Goal: Task Accomplishment & Management: Manage account settings

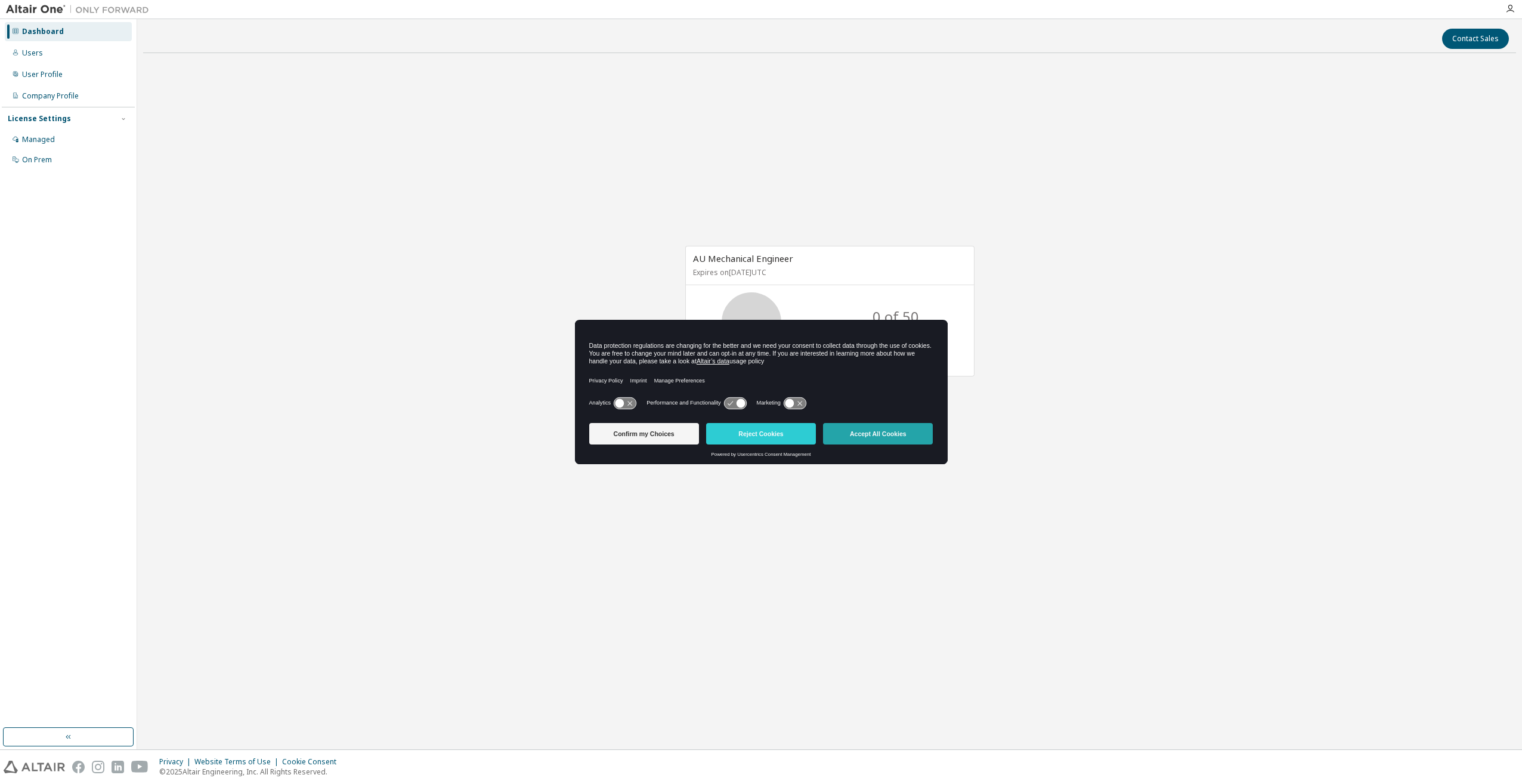
click at [912, 429] on button "Accept All Cookies" at bounding box center [878, 434] width 110 height 22
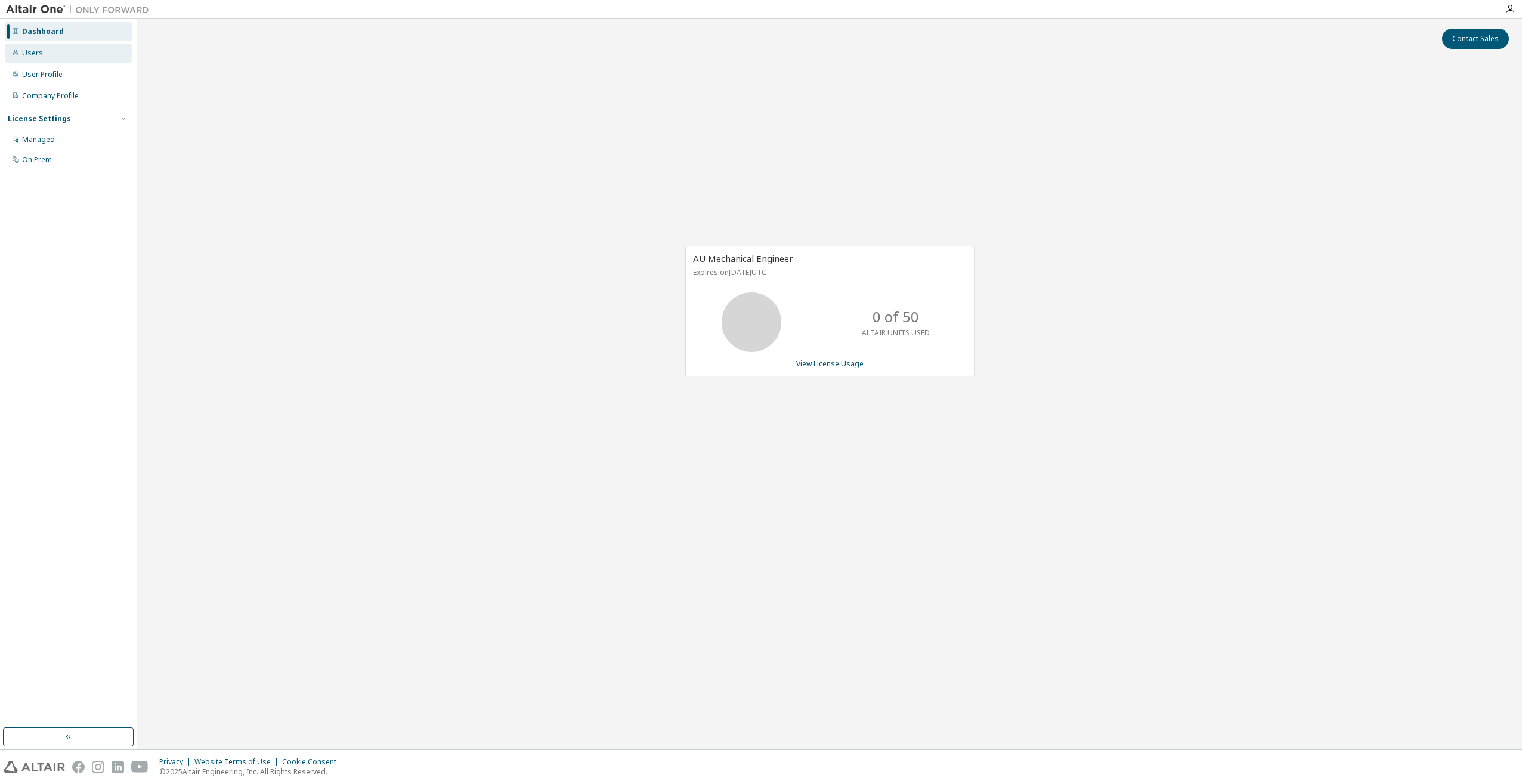
click at [31, 54] on div "Users" at bounding box center [32, 53] width 21 height 10
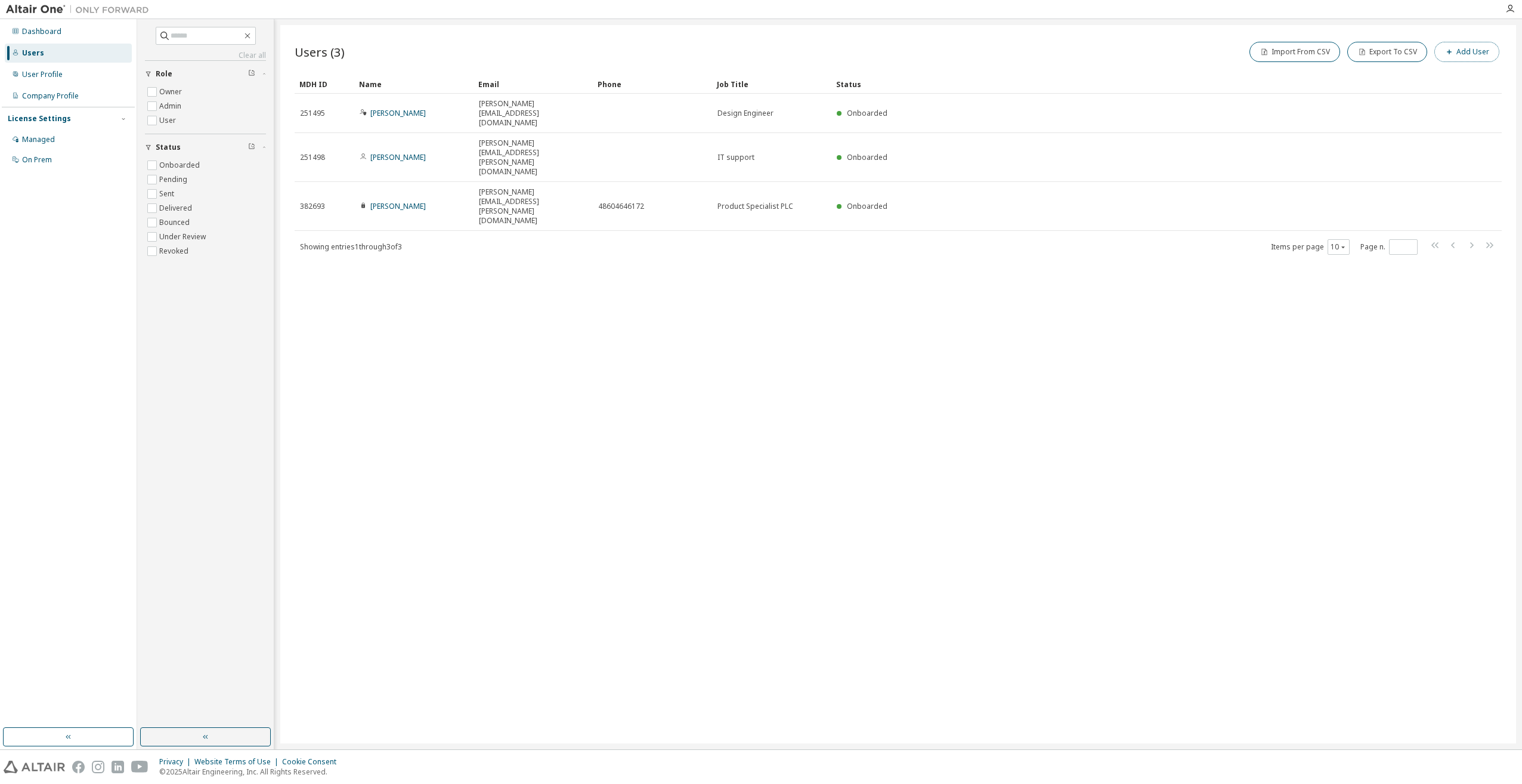
click at [1468, 58] on button "Add User" at bounding box center [1467, 52] width 65 height 20
click at [1503, 43] on button "button" at bounding box center [1503, 38] width 19 height 19
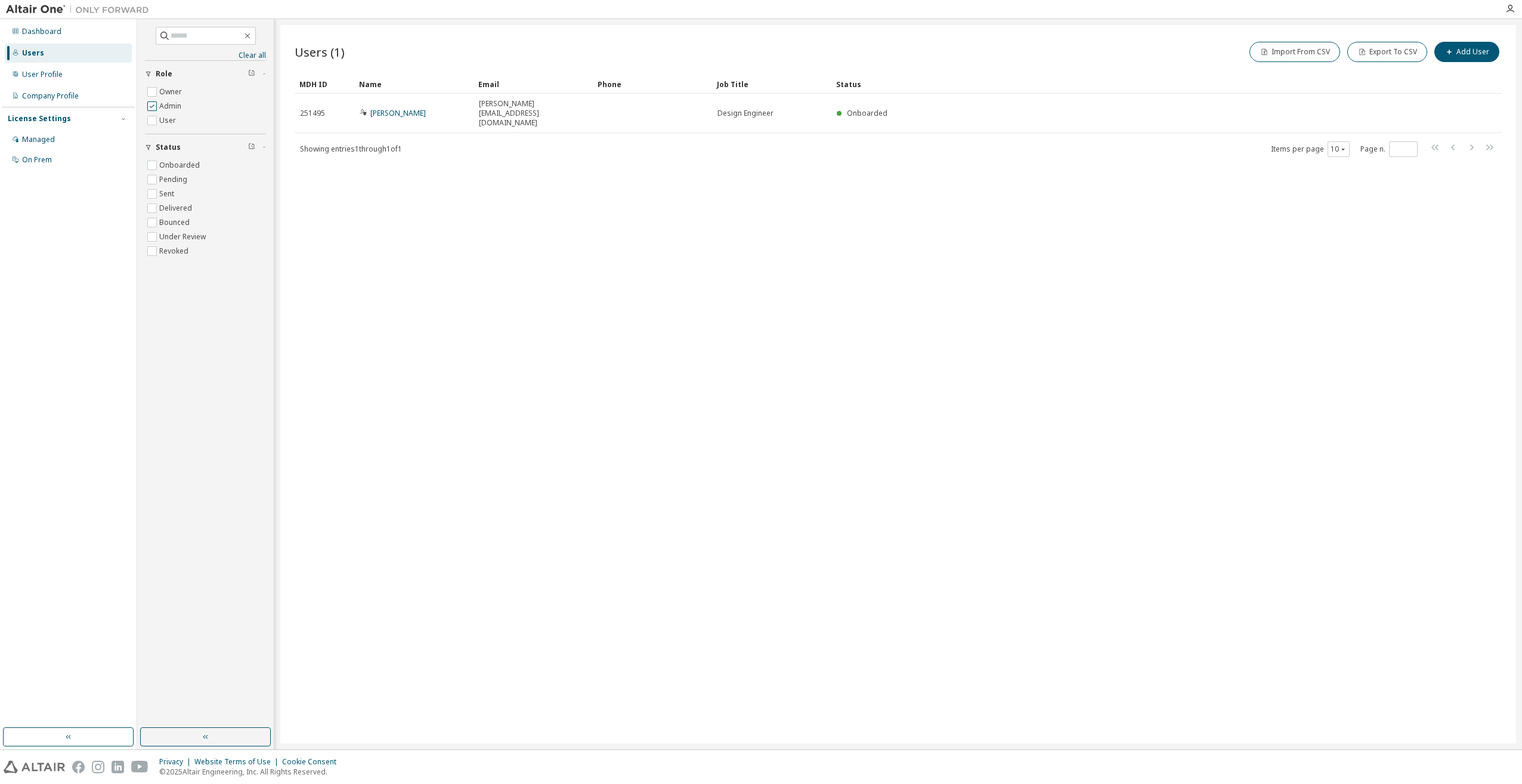
click at [163, 108] on label "Admin" at bounding box center [171, 107] width 24 height 15
click at [169, 94] on label "Owner" at bounding box center [171, 92] width 25 height 15
click at [170, 106] on label "Admin" at bounding box center [171, 107] width 24 height 15
click at [167, 117] on label "User" at bounding box center [169, 120] width 19 height 15
click at [170, 92] on label "Owner" at bounding box center [171, 92] width 25 height 15
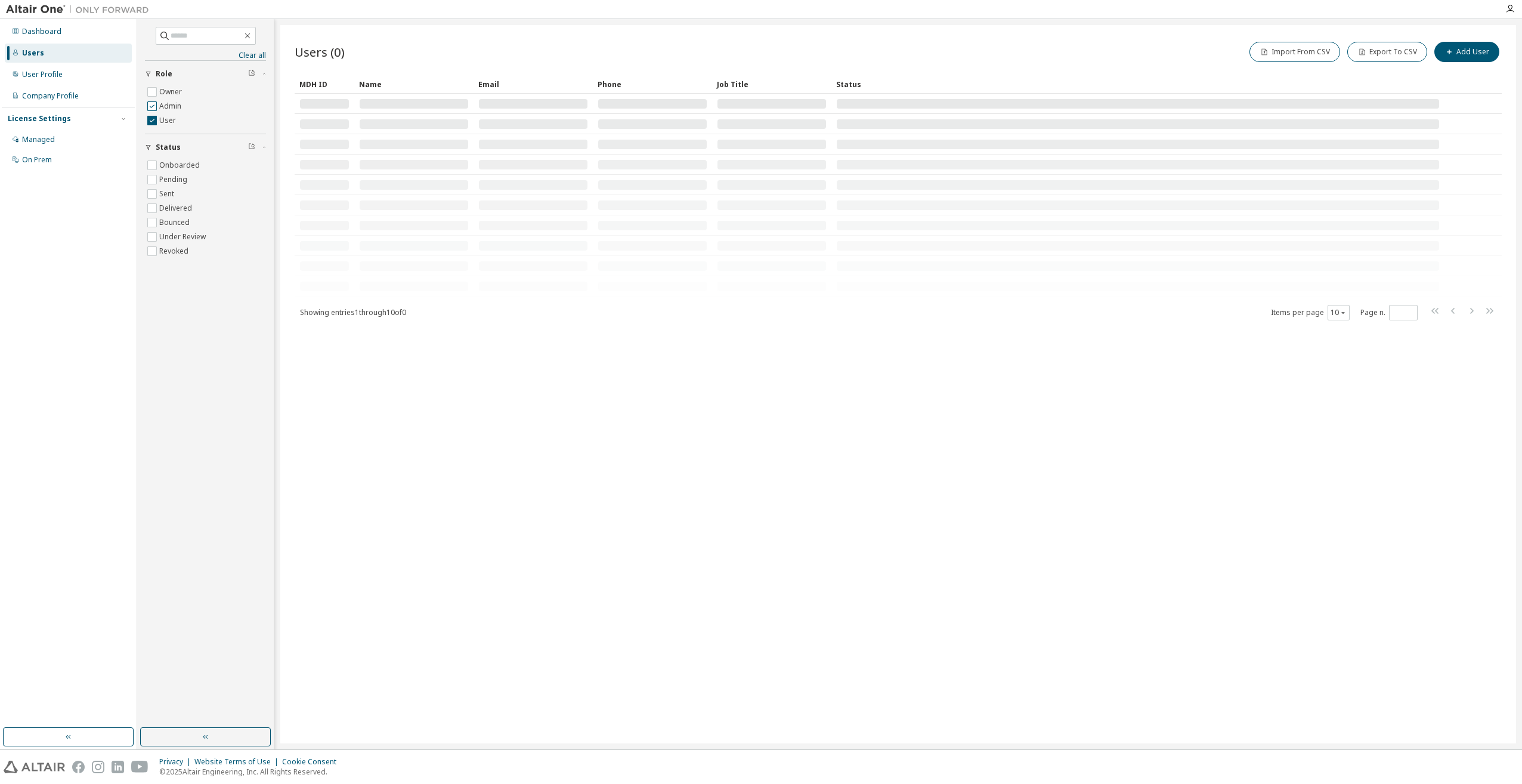
click at [168, 107] on label "Admin" at bounding box center [171, 107] width 24 height 15
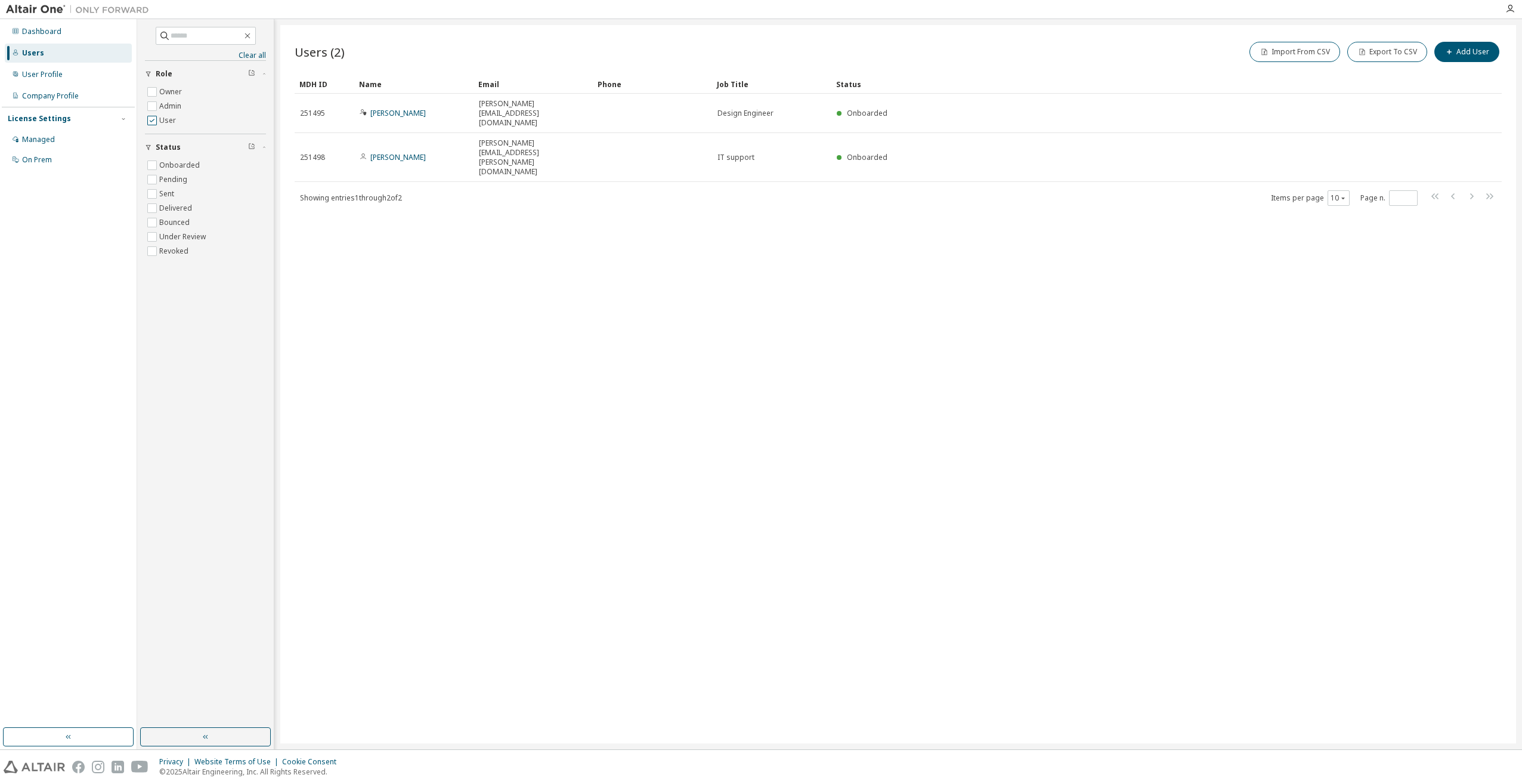
click at [166, 116] on label "User" at bounding box center [169, 120] width 19 height 15
click at [172, 90] on label "Owner" at bounding box center [171, 92] width 25 height 15
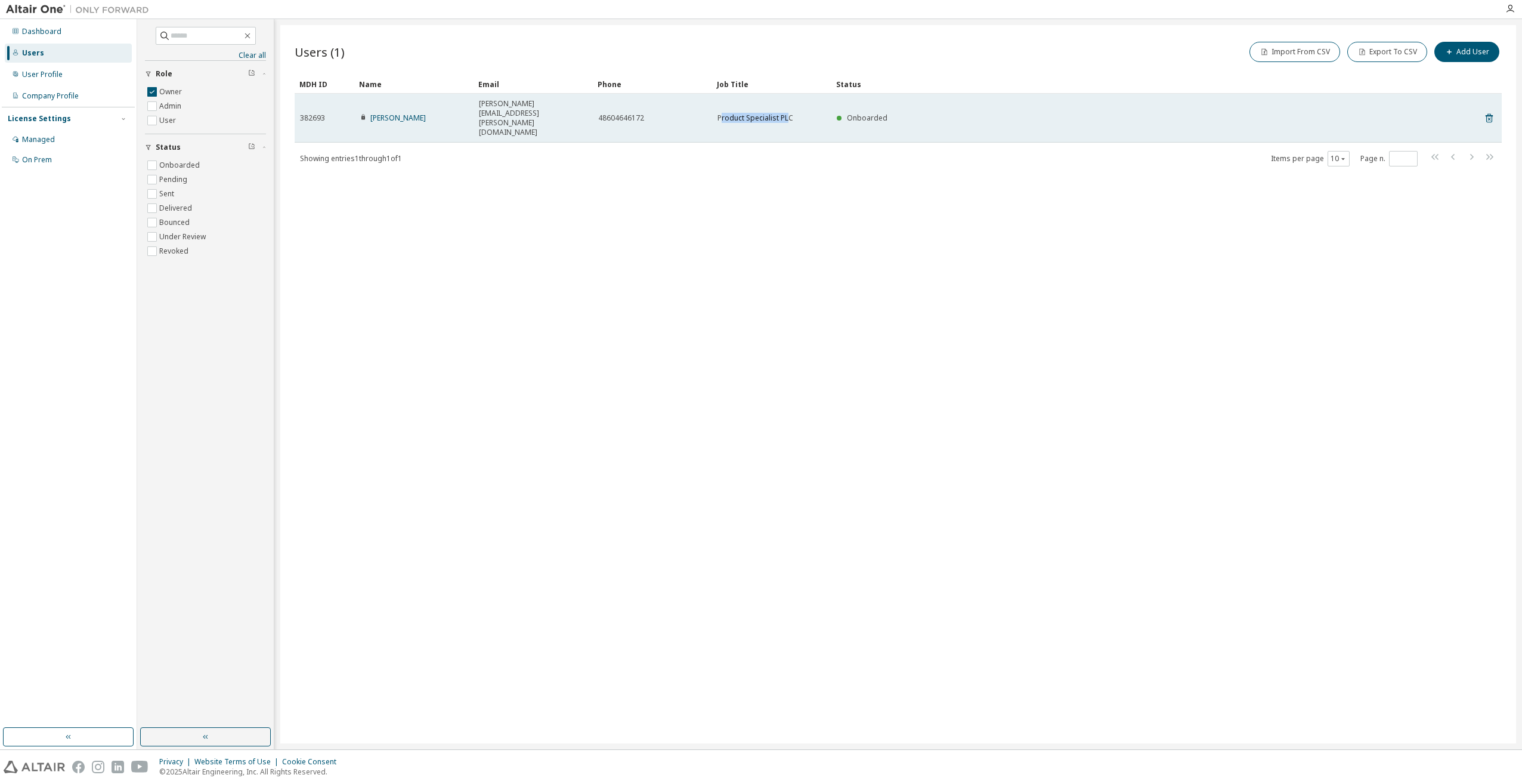
drag, startPoint x: 721, startPoint y: 106, endPoint x: 789, endPoint y: 105, distance: 68.0
click at [789, 113] on span "Product Specialist PLC" at bounding box center [756, 118] width 76 height 10
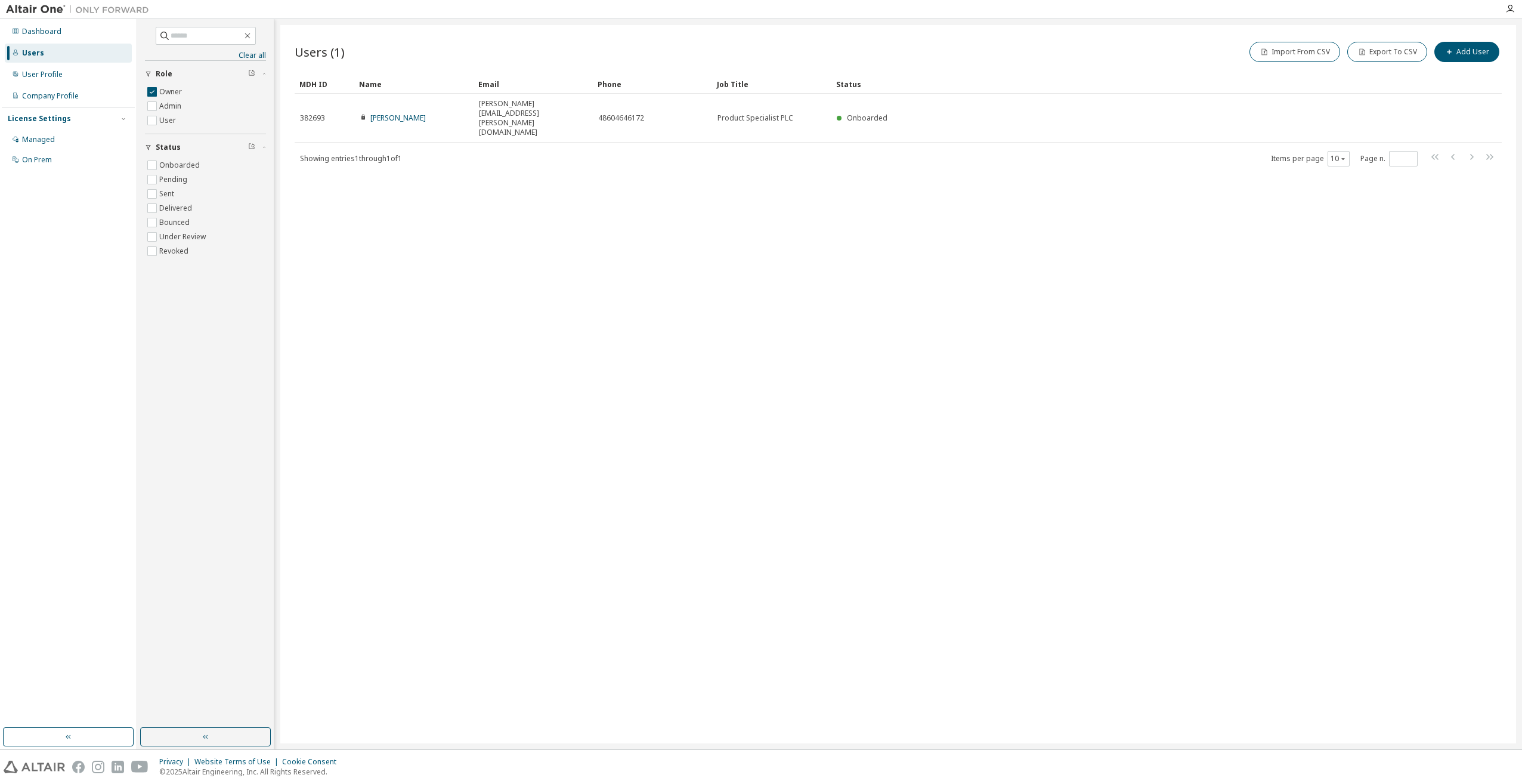
drag, startPoint x: 789, startPoint y: 105, endPoint x: 764, endPoint y: 132, distance: 36.8
click at [764, 149] on div "Showing entries 1 through 1 of 1 Items per page 10 Page n. *" at bounding box center [898, 157] width 1207 height 17
drag, startPoint x: 706, startPoint y: 99, endPoint x: 849, endPoint y: 115, distance: 143.9
click at [849, 115] on div "MDH ID Name Email Phone Job Title Status 382693 Tomasz Kaczmarek Tomasz.Kaczmar…" at bounding box center [898, 120] width 1207 height 92
drag, startPoint x: 849, startPoint y: 115, endPoint x: 901, endPoint y: 180, distance: 83.2
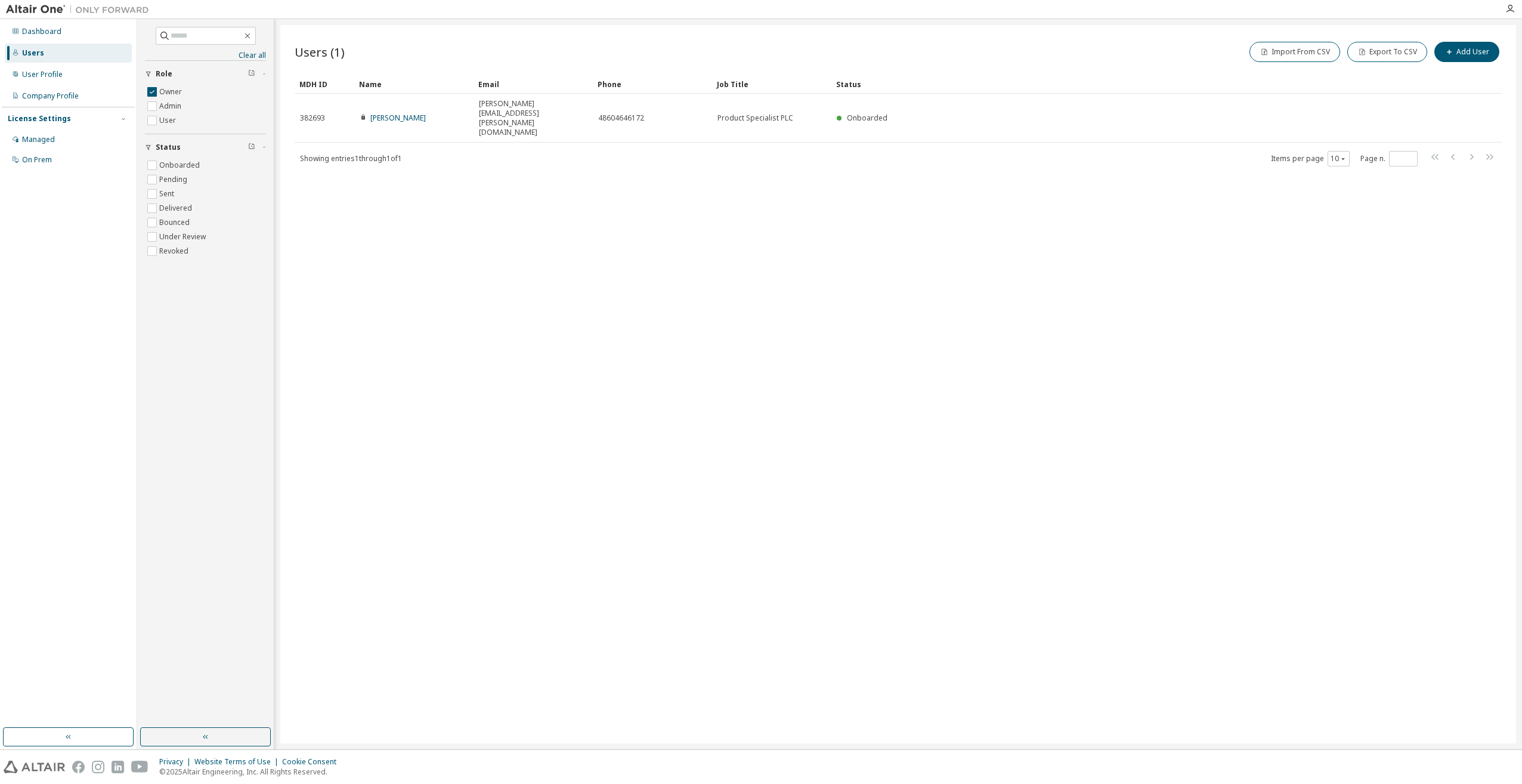
click at [901, 180] on div "Users (1) Import From CSV Export To CSV Add User Clear Load Save Save As Field …" at bounding box center [898, 384] width 1236 height 718
click at [24, 69] on div "User Profile" at bounding box center [42, 74] width 40 height 10
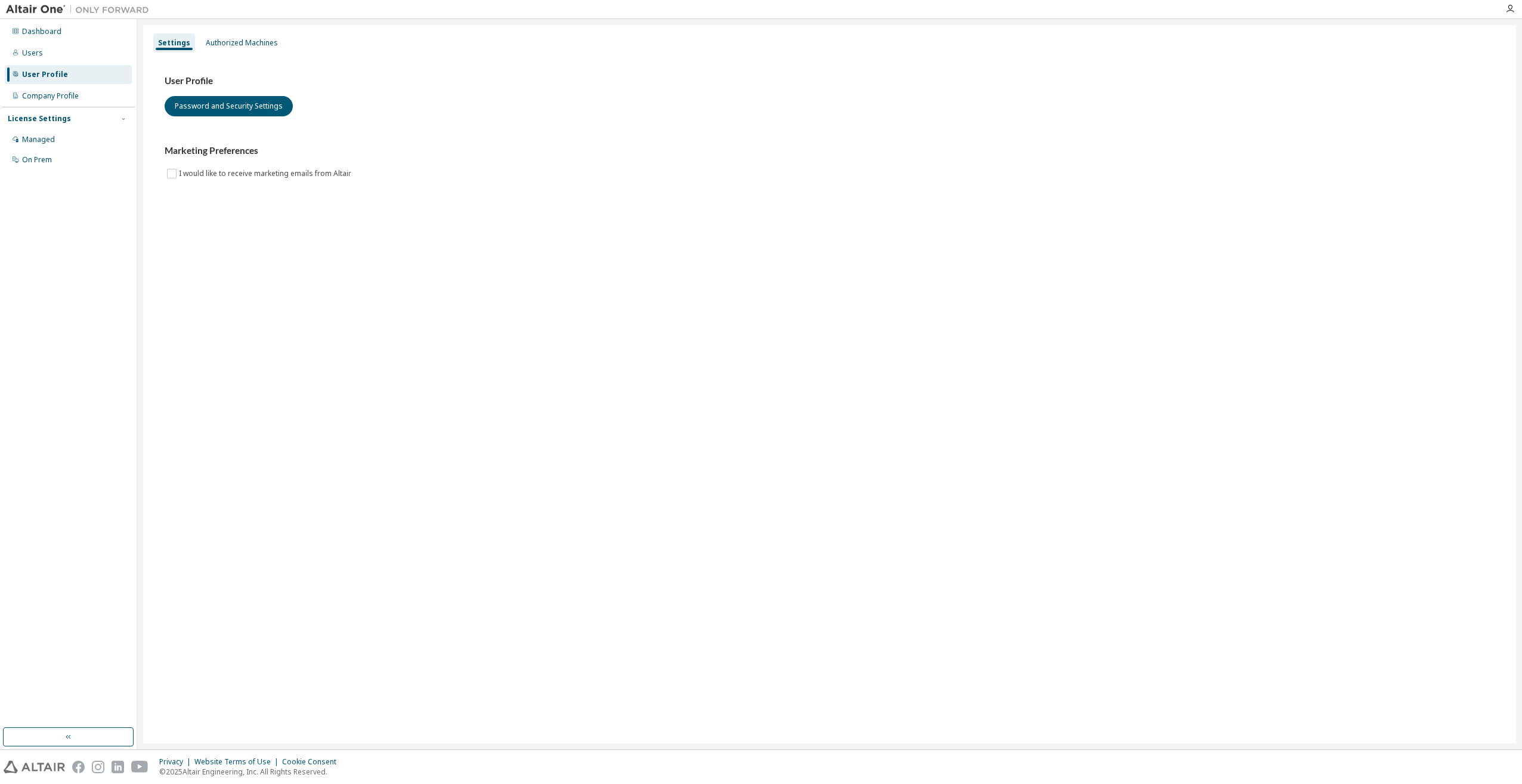
click at [275, 27] on div "Settings Authorized Machines User Profile Password and Security Settings Market…" at bounding box center [829, 384] width 1373 height 718
click at [261, 43] on div "Authorized Machines" at bounding box center [241, 43] width 72 height 10
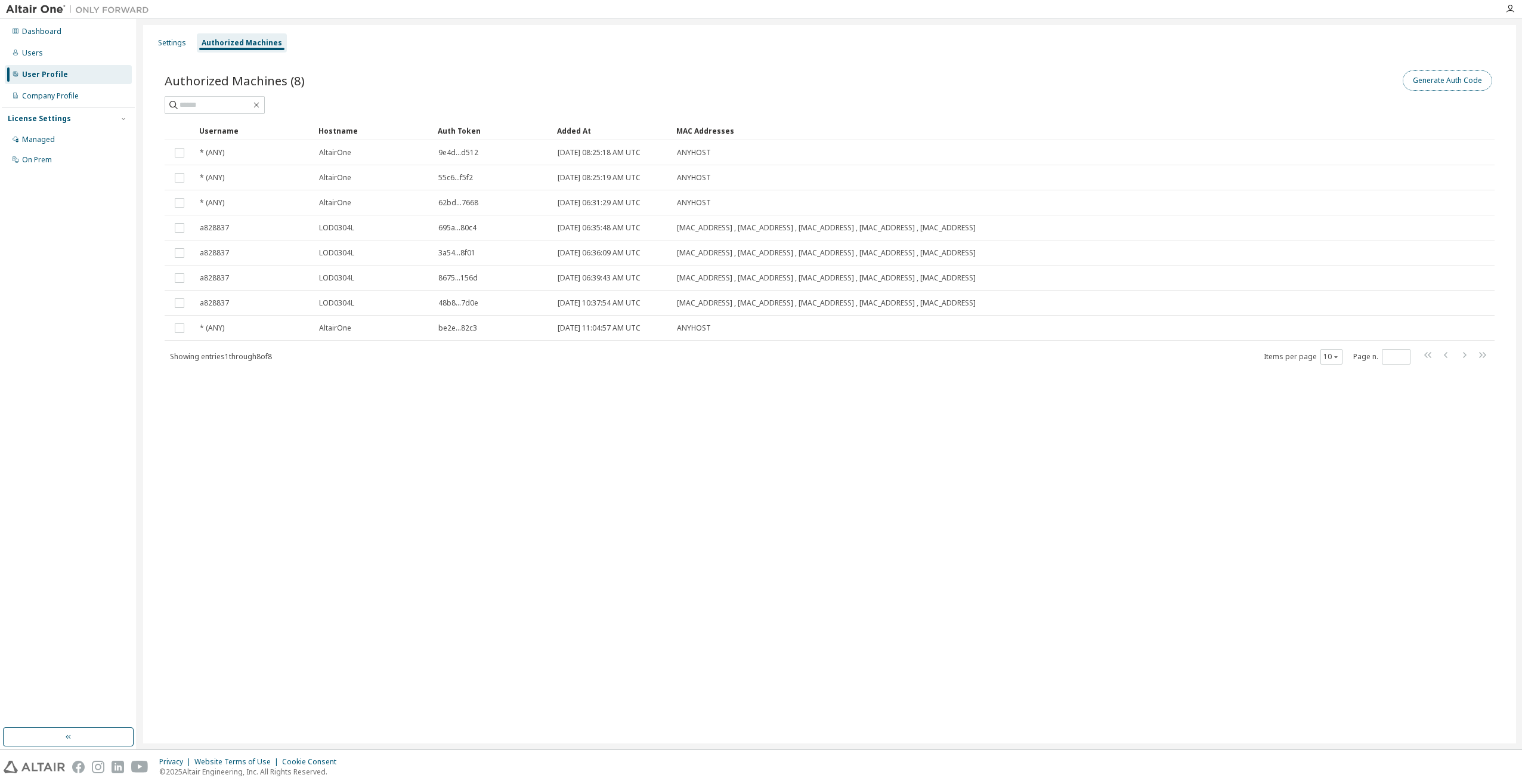
click at [1441, 82] on button "Generate Auth Code" at bounding box center [1447, 80] width 90 height 20
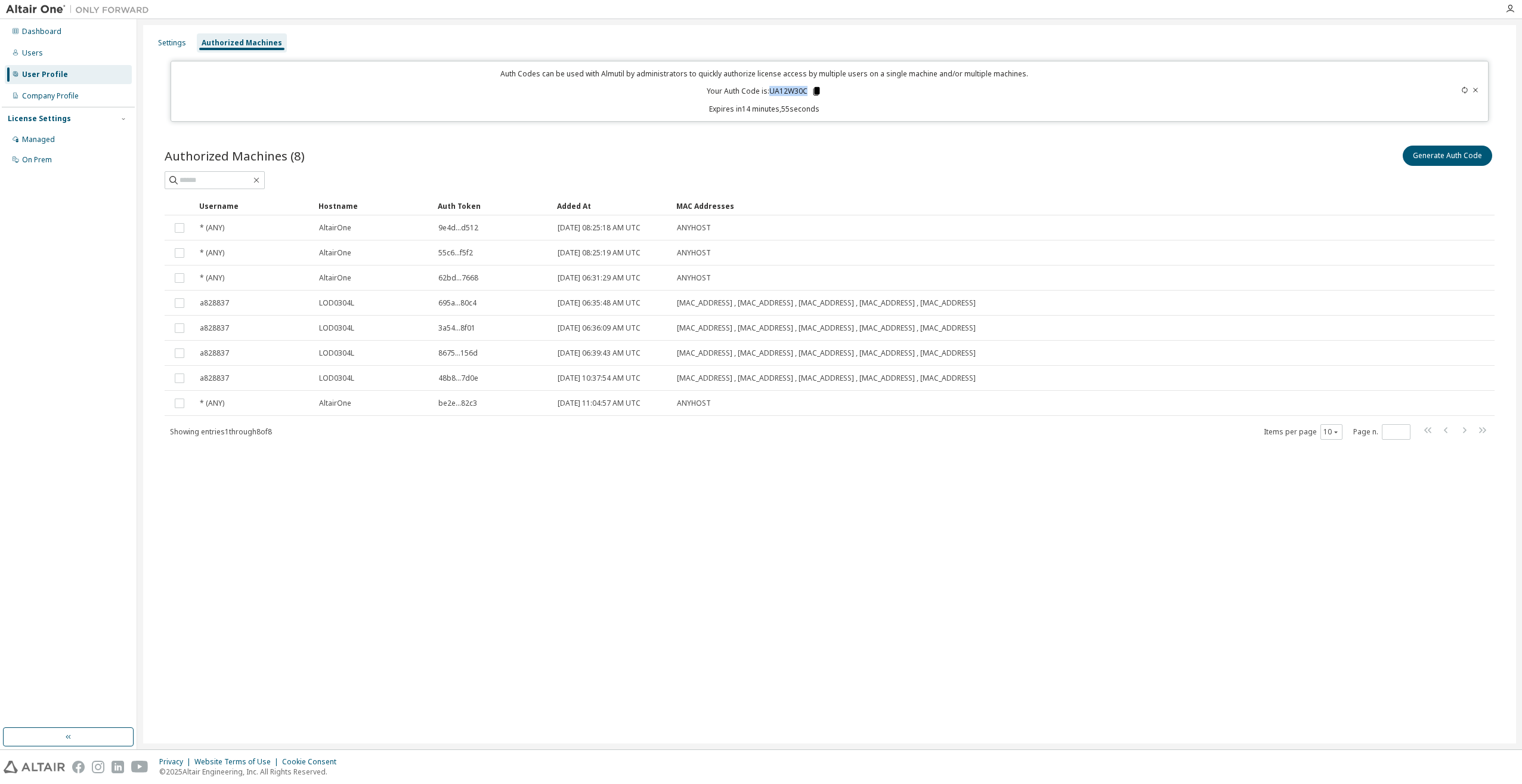
drag, startPoint x: 772, startPoint y: 90, endPoint x: 811, endPoint y: 92, distance: 39.1
click at [811, 92] on p "Your Auth Code is: UA12W30C" at bounding box center [764, 90] width 115 height 10
click at [818, 92] on icon at bounding box center [817, 91] width 6 height 8
click at [1080, 559] on div "Settings Authorized Machines Auth Codes can be used with Almutil by administrat…" at bounding box center [829, 384] width 1373 height 718
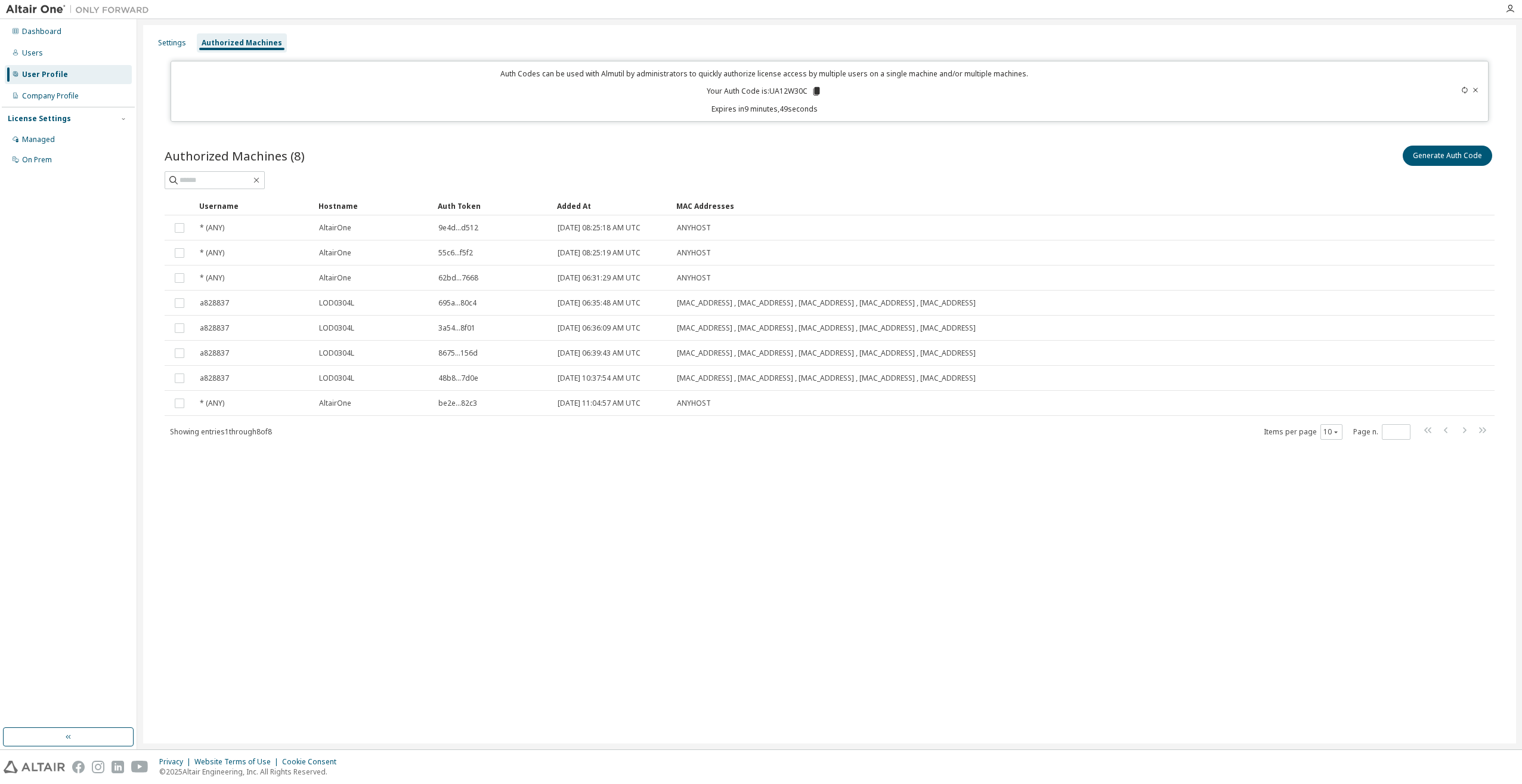
click at [983, 148] on div "Generate Auth Code" at bounding box center [1162, 155] width 665 height 25
click at [83, 81] on div "User Profile" at bounding box center [68, 75] width 127 height 19
click at [182, 44] on div "Settings" at bounding box center [172, 43] width 28 height 10
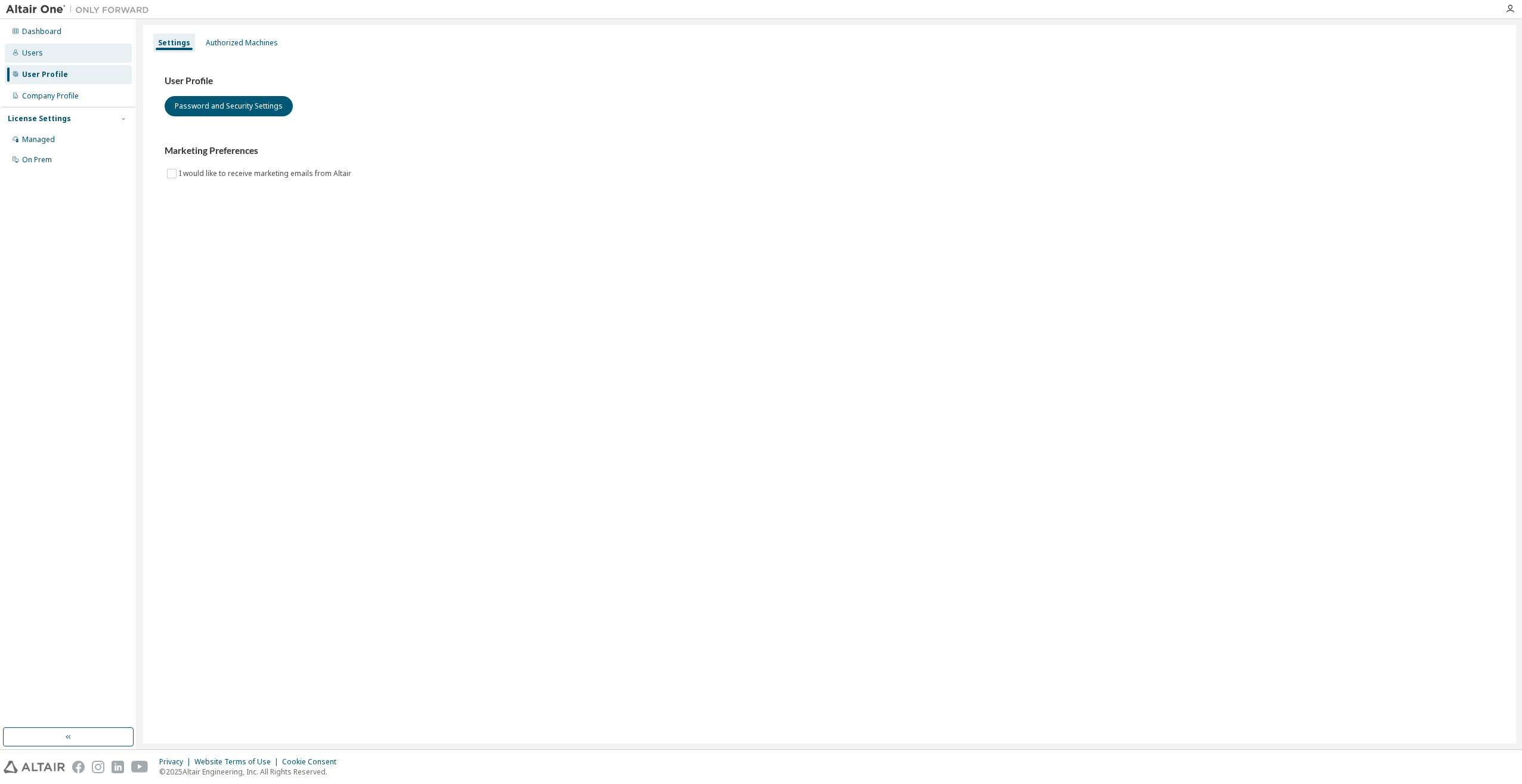
click at [57, 44] on div "Users" at bounding box center [68, 53] width 127 height 19
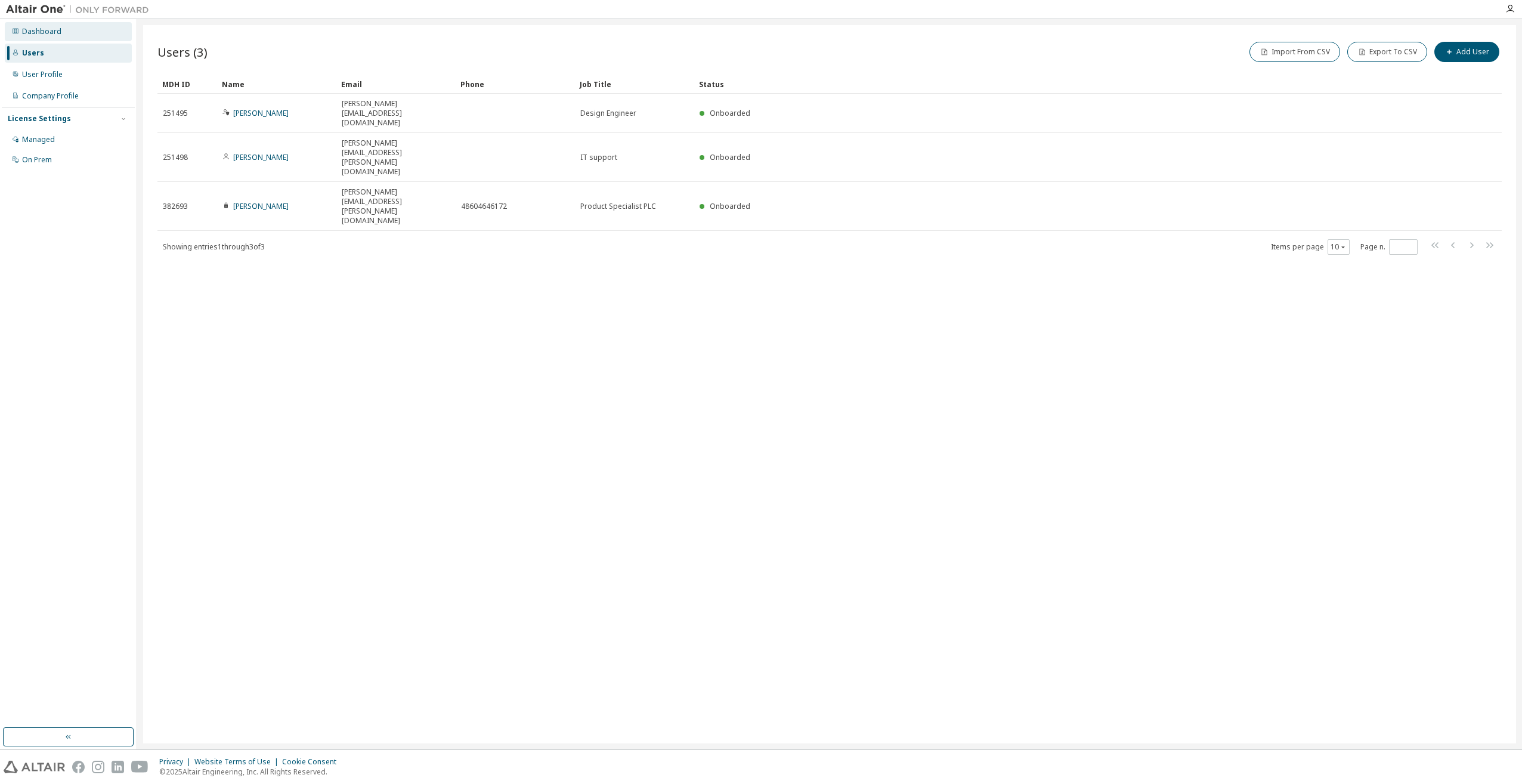
click at [63, 31] on div "Dashboard" at bounding box center [68, 31] width 127 height 19
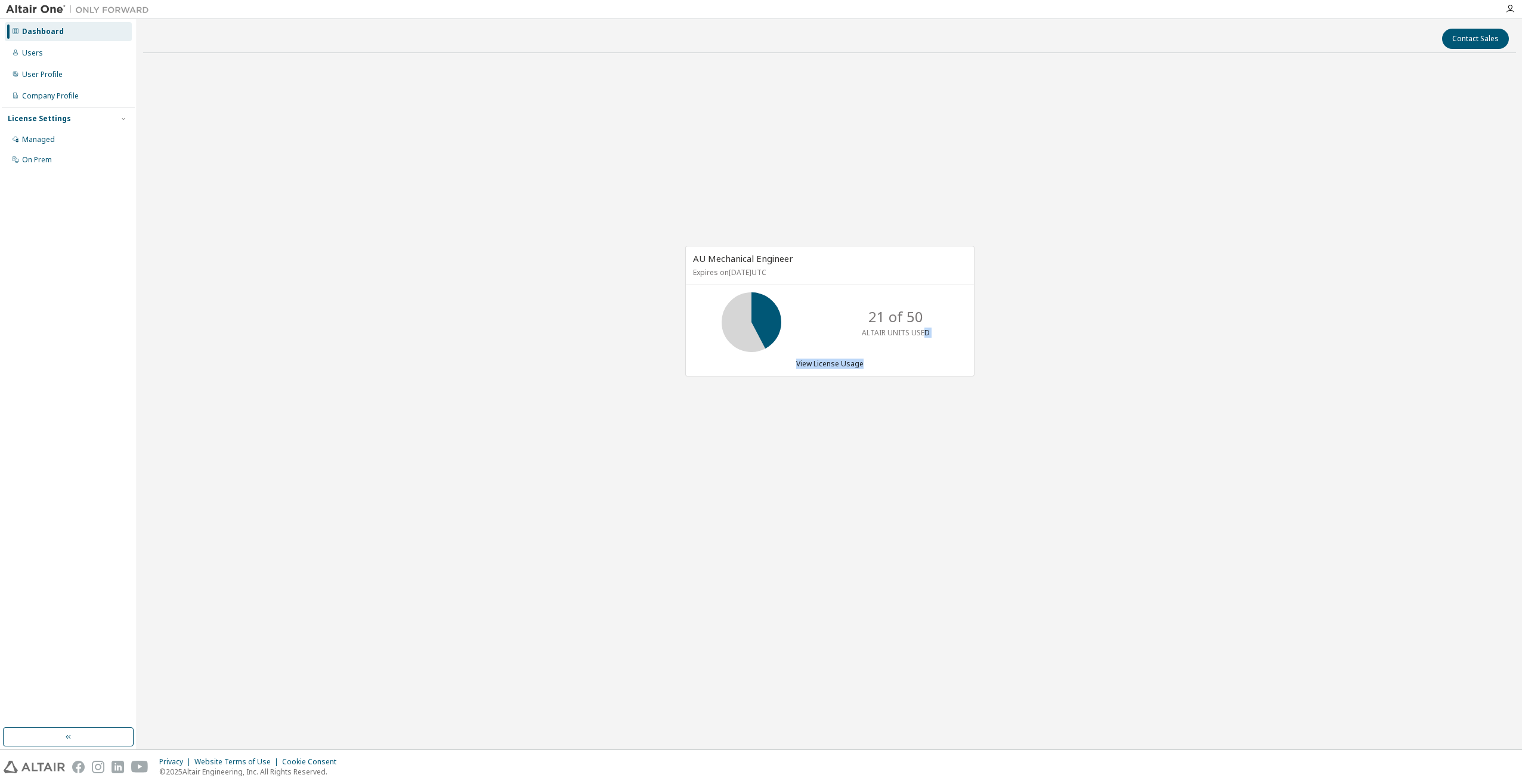
click at [923, 352] on div "AU Mechanical Engineer Expires on October 21, 2025 UTC 21 of 50 ALTAIR UNITS US…" at bounding box center [830, 311] width 289 height 131
click at [1019, 501] on div "AU Mechanical Engineer Expires on October 21, 2025 UTC 21 of 50 ALTAIR UNITS US…" at bounding box center [829, 317] width 1373 height 509
click at [895, 318] on p "21 of 50" at bounding box center [896, 317] width 55 height 20
click at [950, 369] on div "AU Mechanical Engineer Expires on October 21, 2025 UTC 21 of 50 ALTAIR UNITS US…" at bounding box center [830, 311] width 289 height 131
click at [40, 97] on div "Company Profile" at bounding box center [50, 96] width 57 height 10
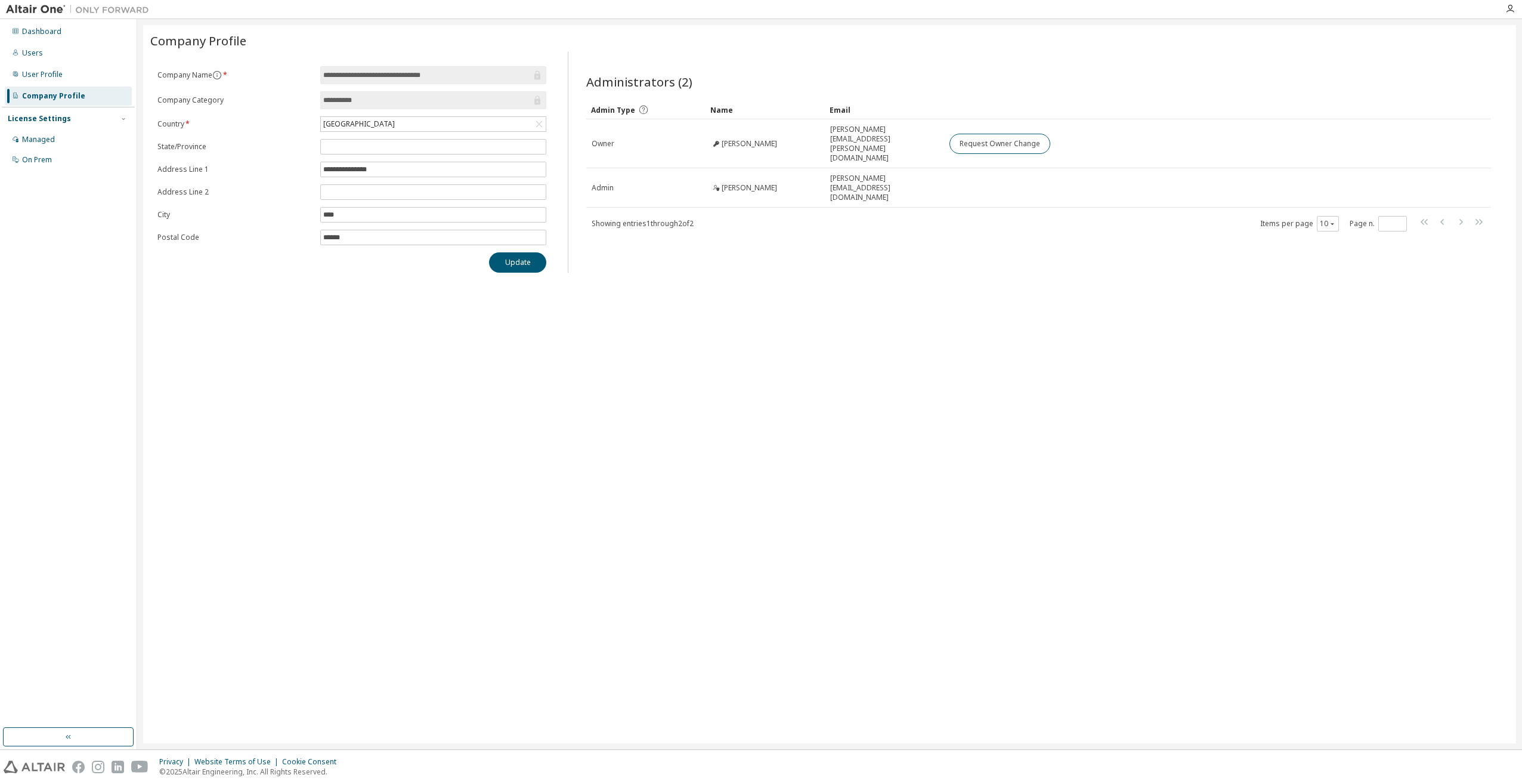
click at [486, 102] on input "**********" at bounding box center [427, 100] width 208 height 12
click at [816, 339] on div "**********" at bounding box center [829, 384] width 1373 height 718
click at [45, 73] on div "User Profile" at bounding box center [42, 74] width 40 height 10
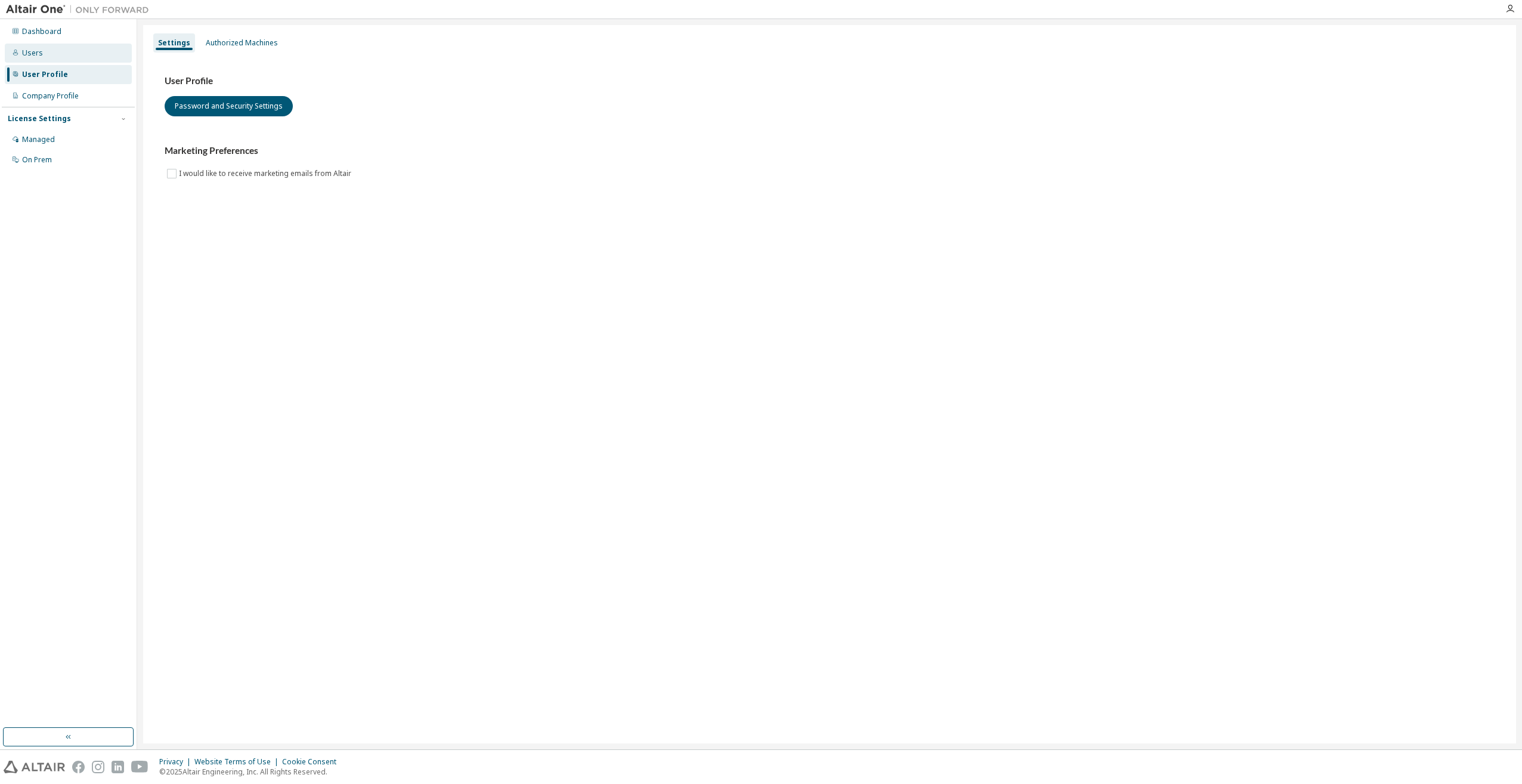
click at [64, 49] on div "Users" at bounding box center [68, 53] width 127 height 19
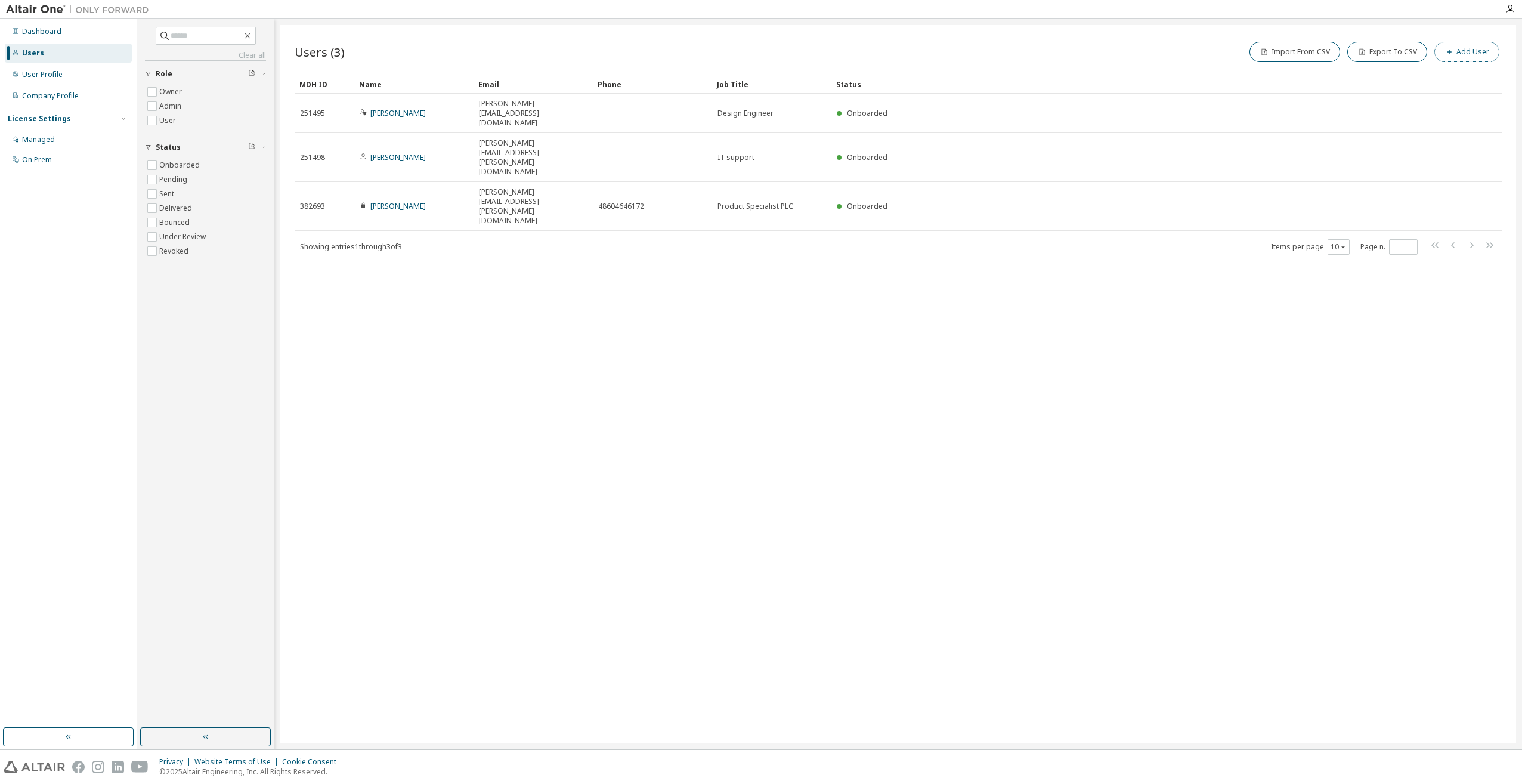
click at [1453, 54] on icon "button" at bounding box center [1449, 52] width 7 height 7
click at [1411, 78] on input "email" at bounding box center [1436, 78] width 150 height 10
click at [1085, 403] on div "Users (3) Import From CSV Export To CSV Add User Clear Load Save Save As Field …" at bounding box center [898, 384] width 1236 height 718
click at [763, 322] on div "Users (3) Import From CSV Export To CSV Add User Clear Load Save Save As Field …" at bounding box center [898, 384] width 1236 height 718
click at [515, 287] on div "Users (3) Import From CSV Export To CSV Add User Clear Load Save Save As Field …" at bounding box center [898, 384] width 1236 height 718
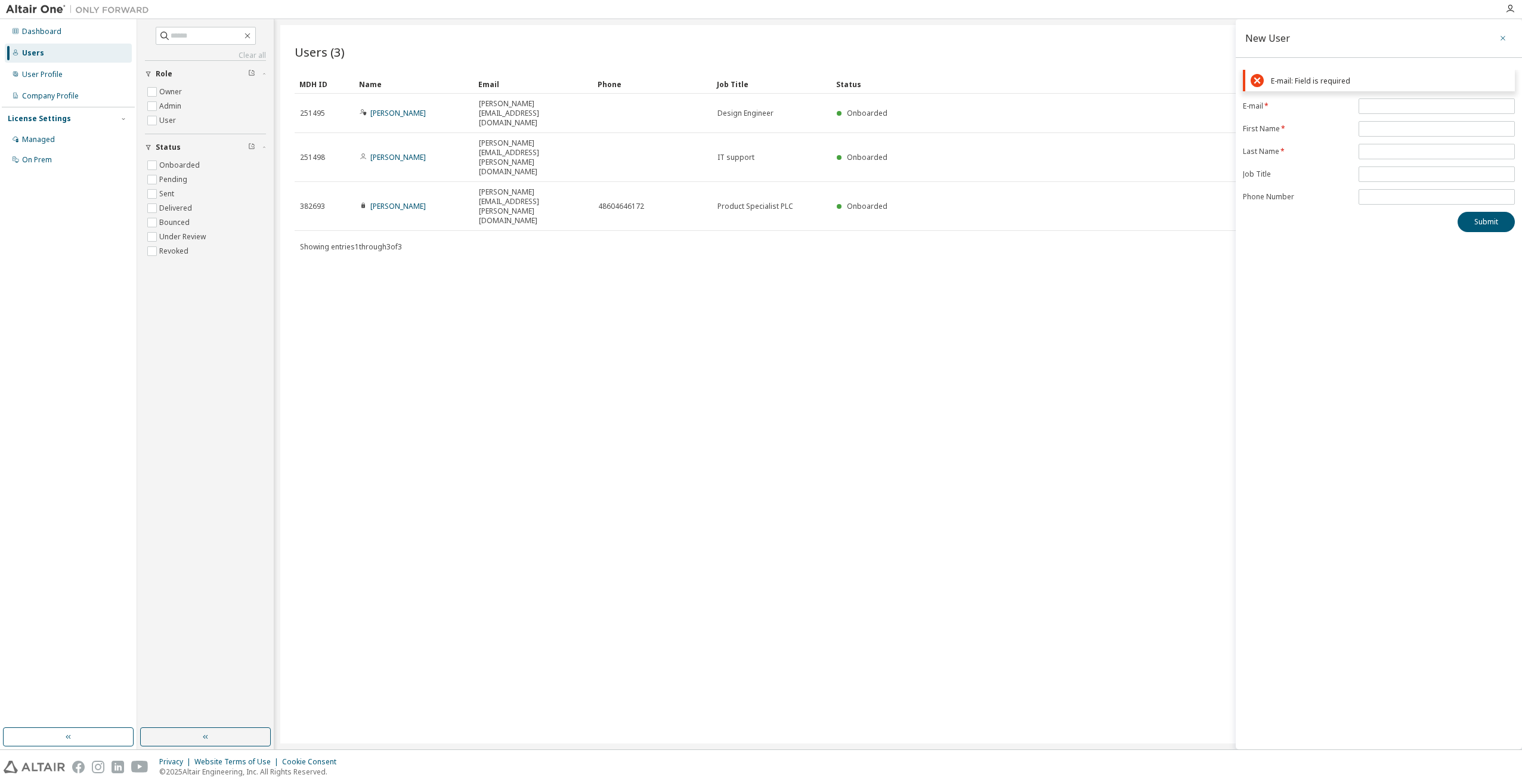
click at [1505, 44] on button "button" at bounding box center [1503, 38] width 19 height 19
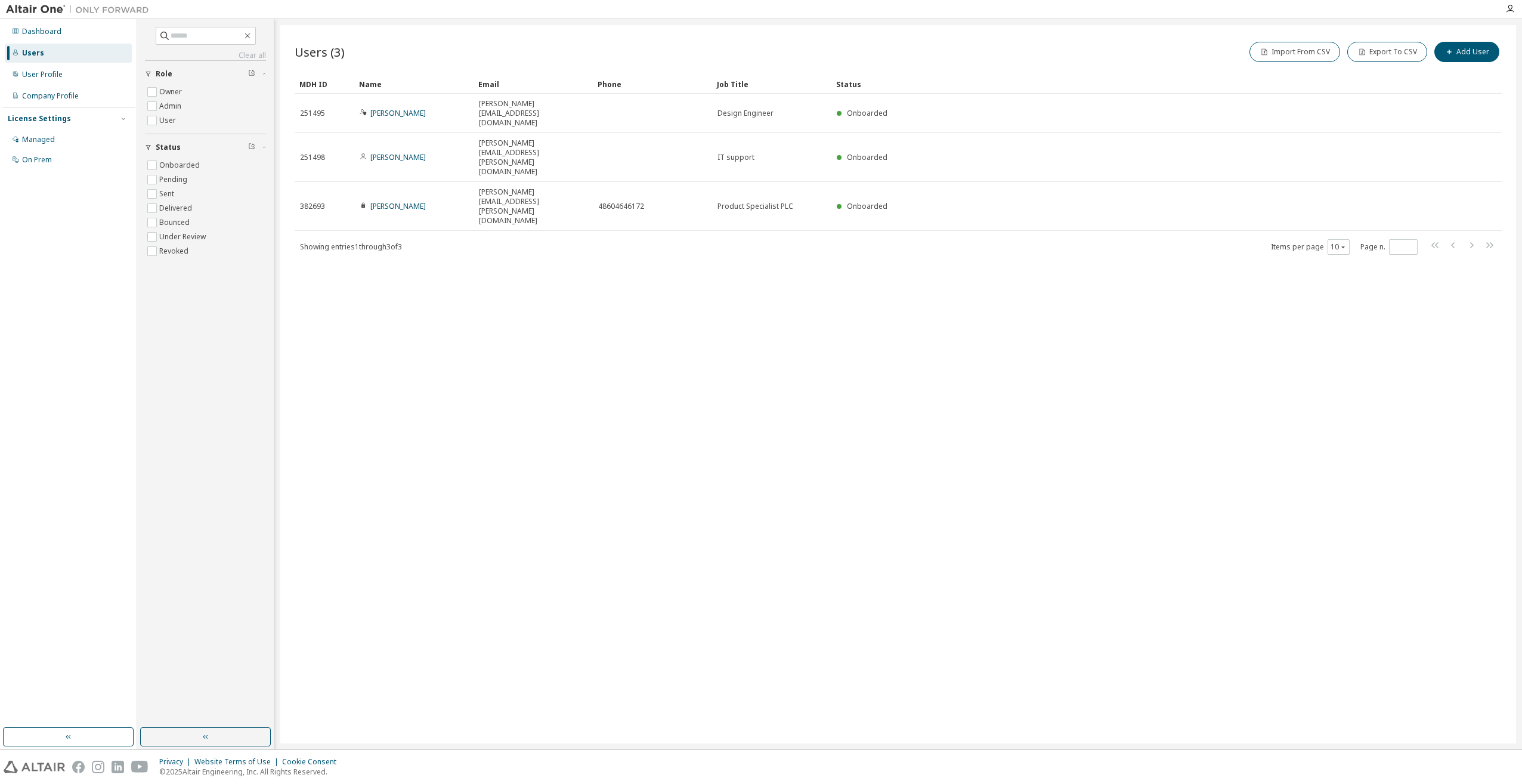
click at [1197, 379] on div "Users (3) Import From CSV Export To CSV Add User Clear Load Save Save As Field …" at bounding box center [898, 384] width 1236 height 718
click at [800, 214] on div "Users (3) Import From CSV Export To CSV Add User Clear Load Save Save As Field …" at bounding box center [898, 384] width 1236 height 718
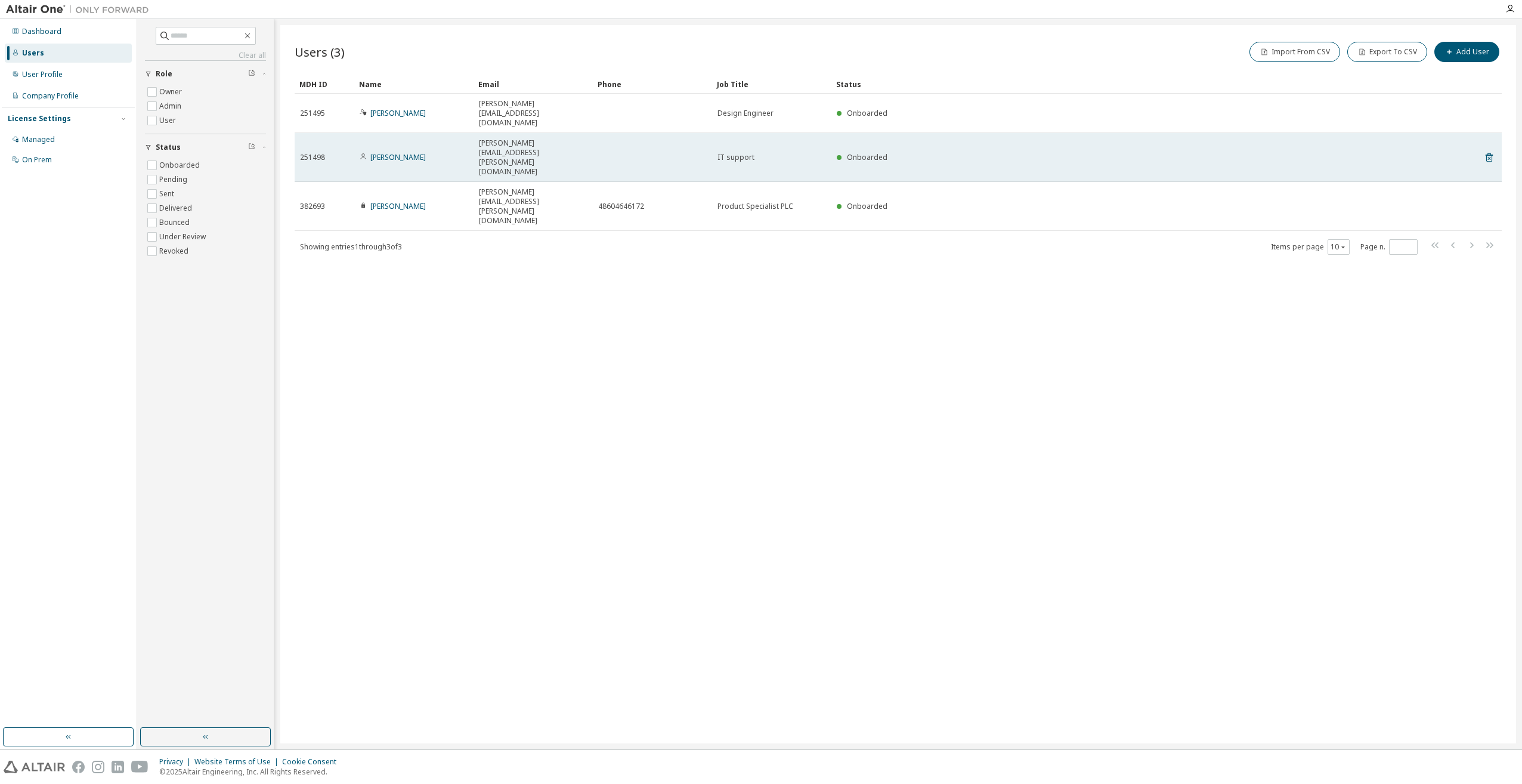
click at [640, 133] on td at bounding box center [652, 157] width 119 height 49
click at [649, 133] on td at bounding box center [652, 157] width 119 height 49
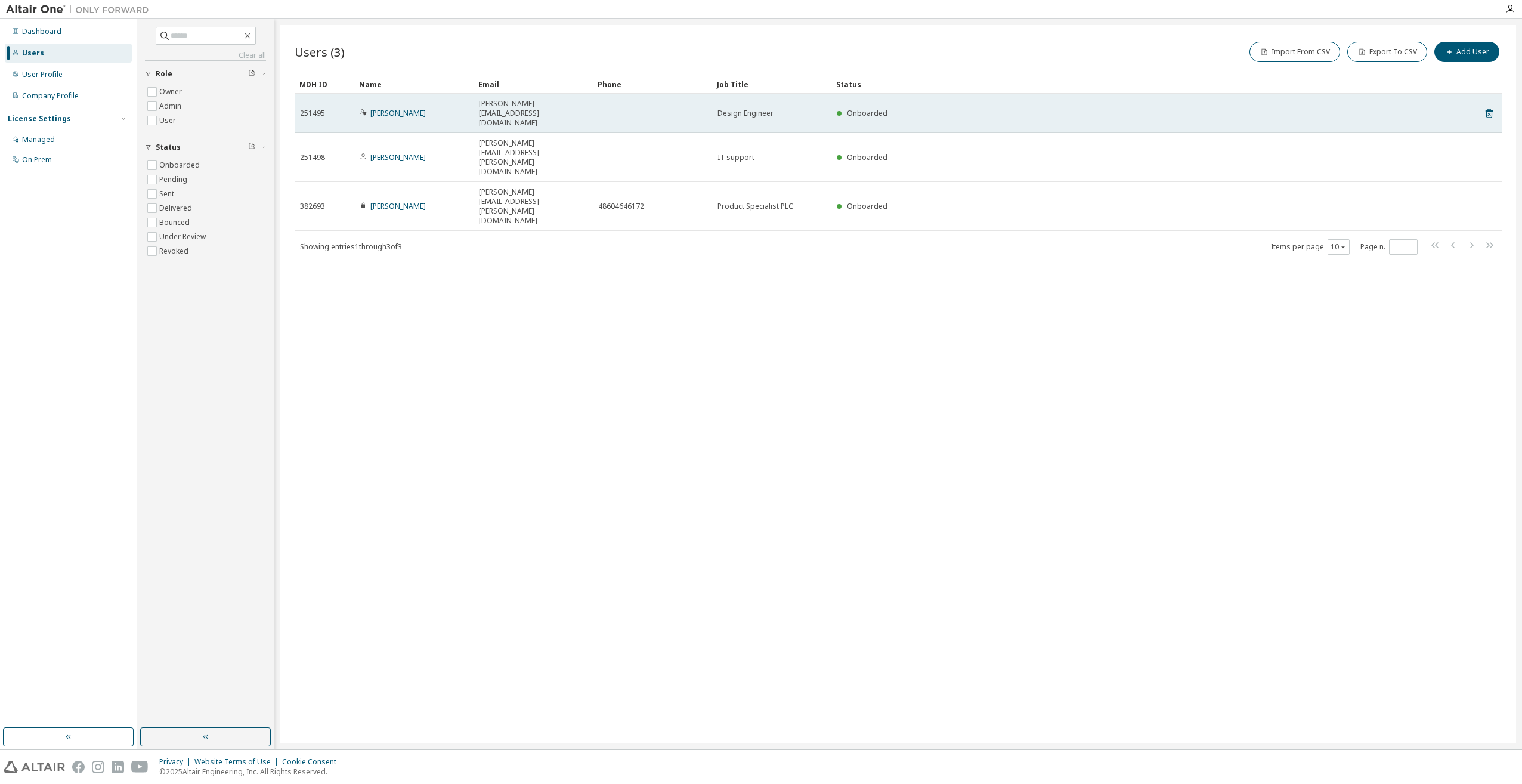
click at [652, 104] on td at bounding box center [652, 113] width 119 height 40
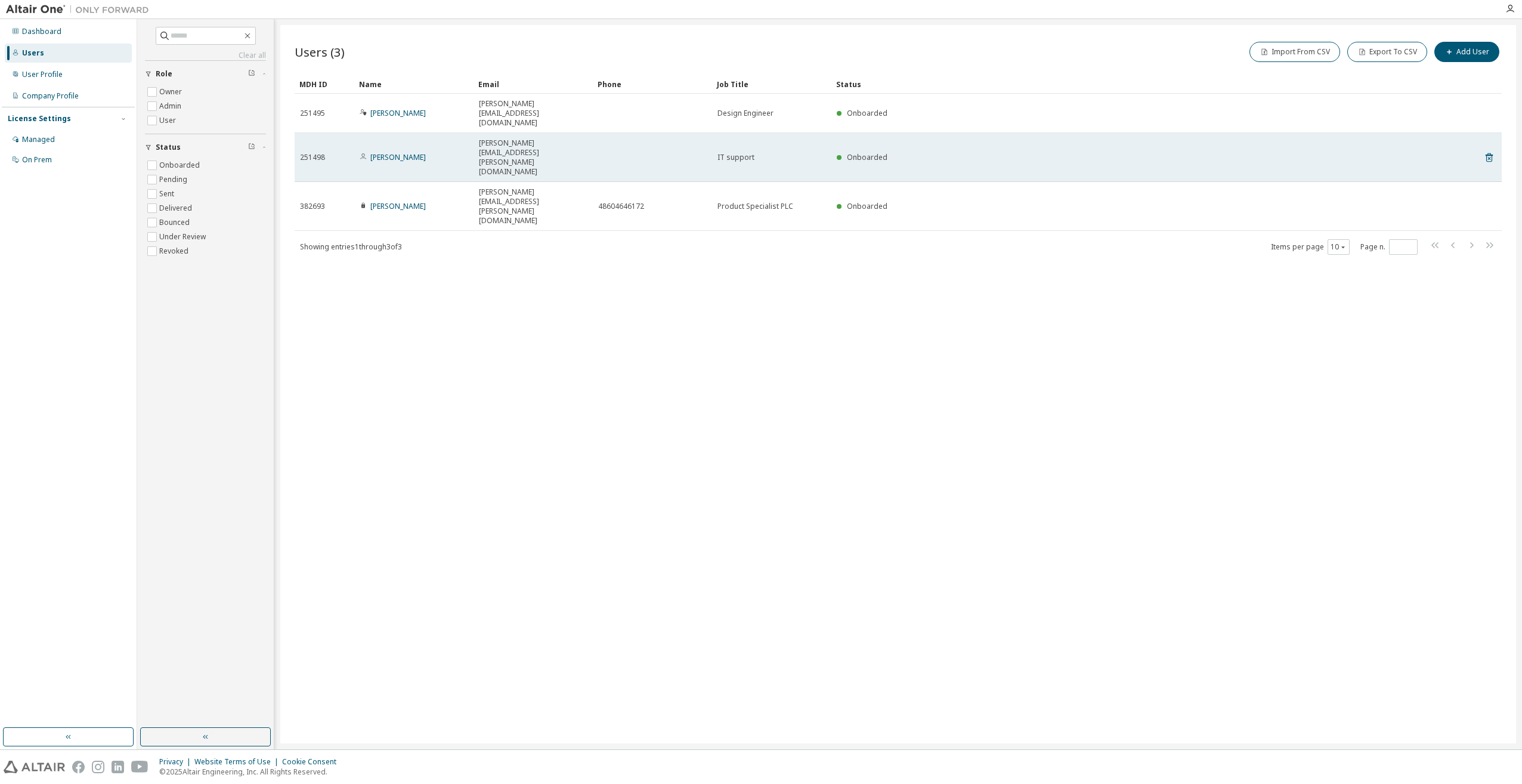
click at [646, 133] on td at bounding box center [652, 157] width 119 height 49
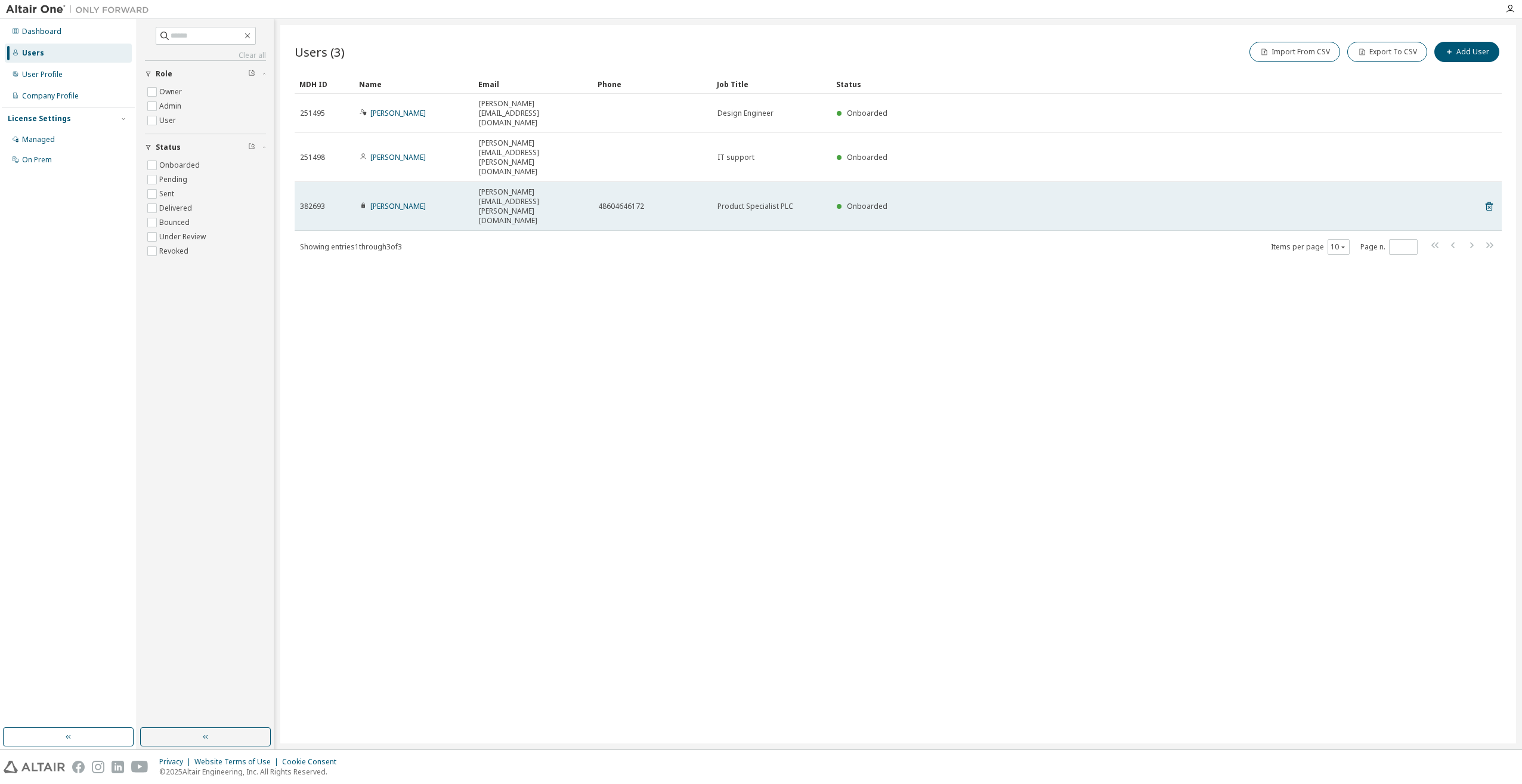
click at [648, 202] on div "48604646172" at bounding box center [652, 207] width 108 height 10
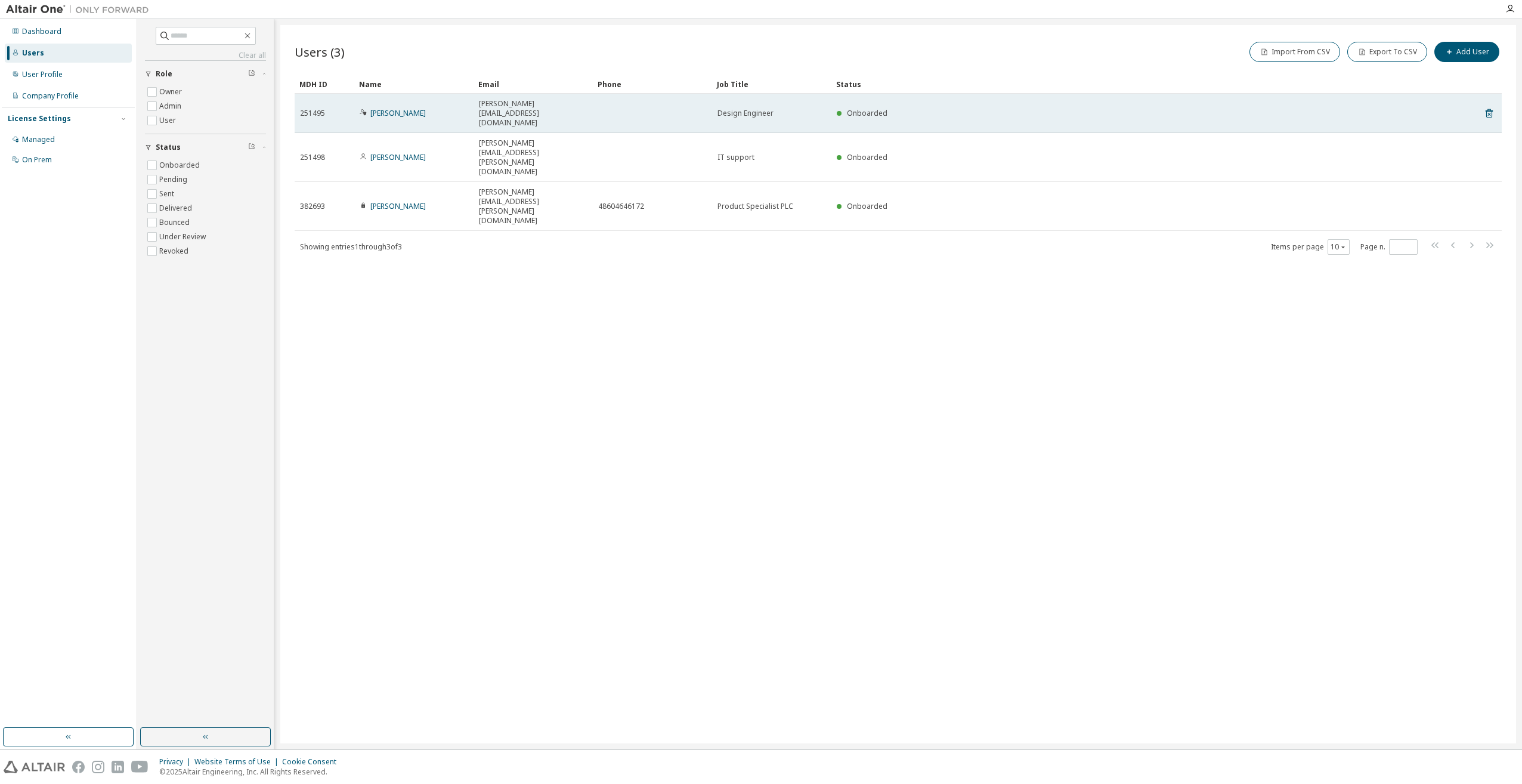
click at [656, 106] on td at bounding box center [652, 113] width 119 height 40
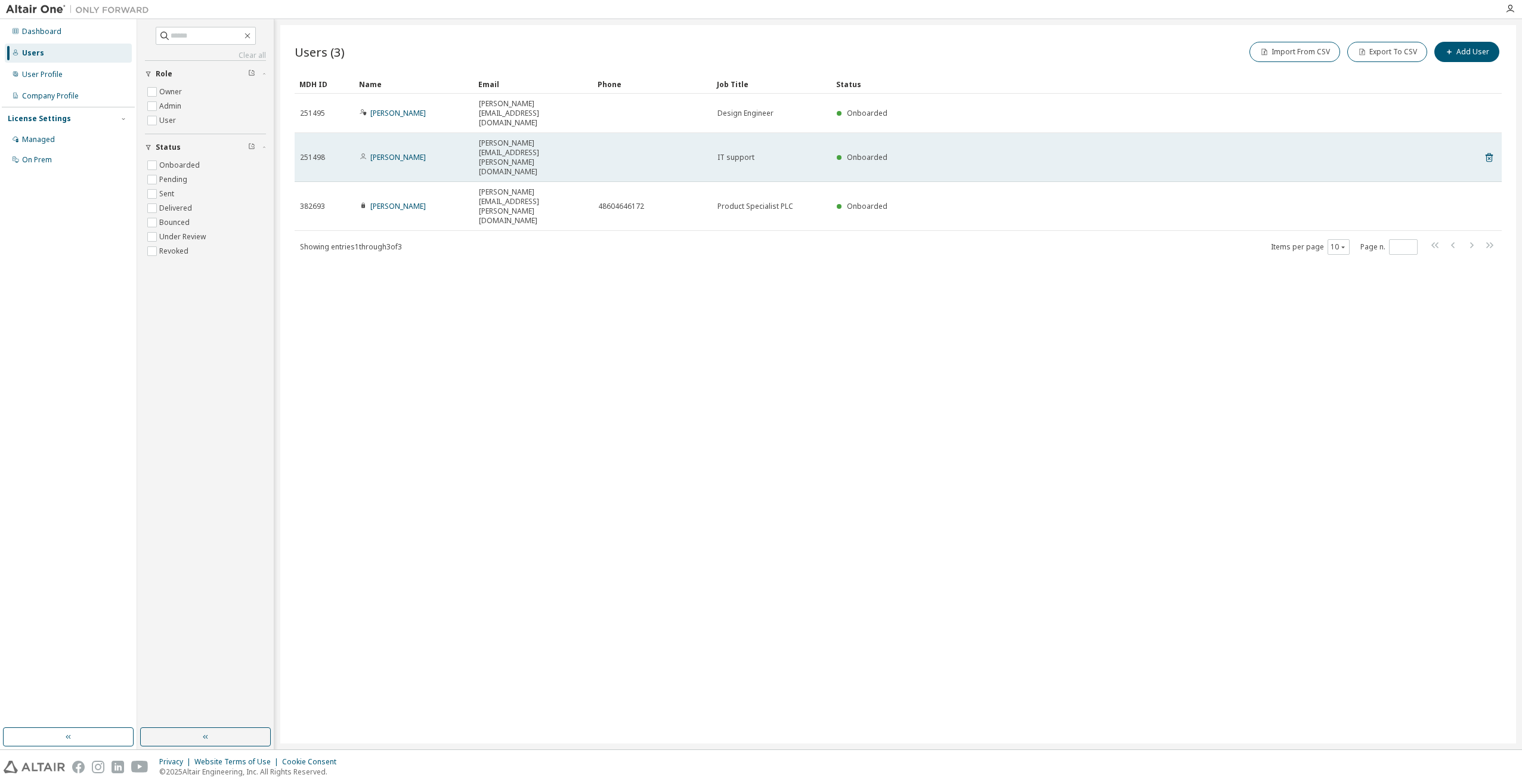
click at [645, 133] on td at bounding box center [652, 157] width 119 height 49
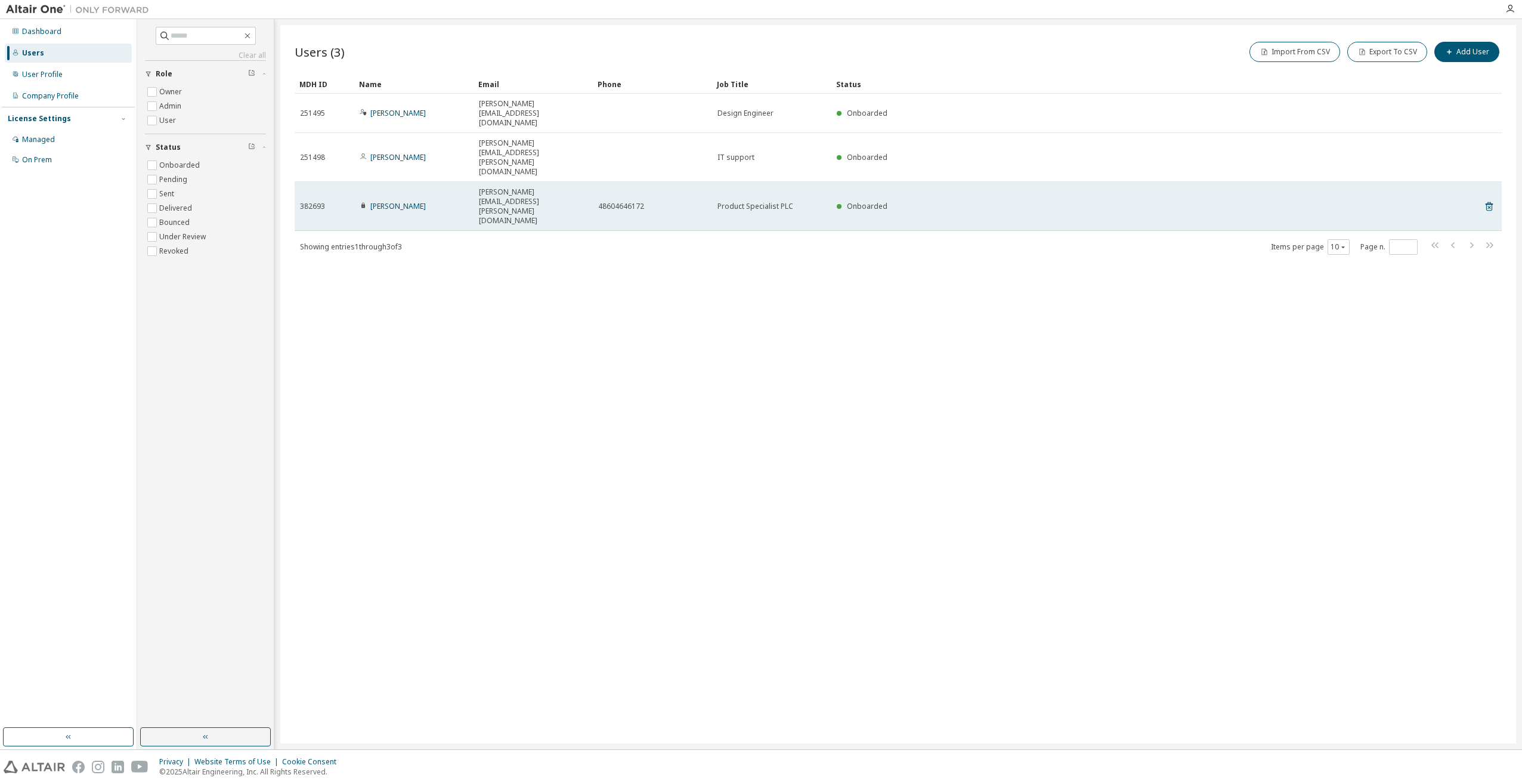
drag, startPoint x: 631, startPoint y: 161, endPoint x: 640, endPoint y: 145, distance: 18.4
click at [630, 161] on div "MDH ID Name Email Phone Job Title Status 251495 Paula Mierzejewska paula.mierze…" at bounding box center [898, 165] width 1207 height 181
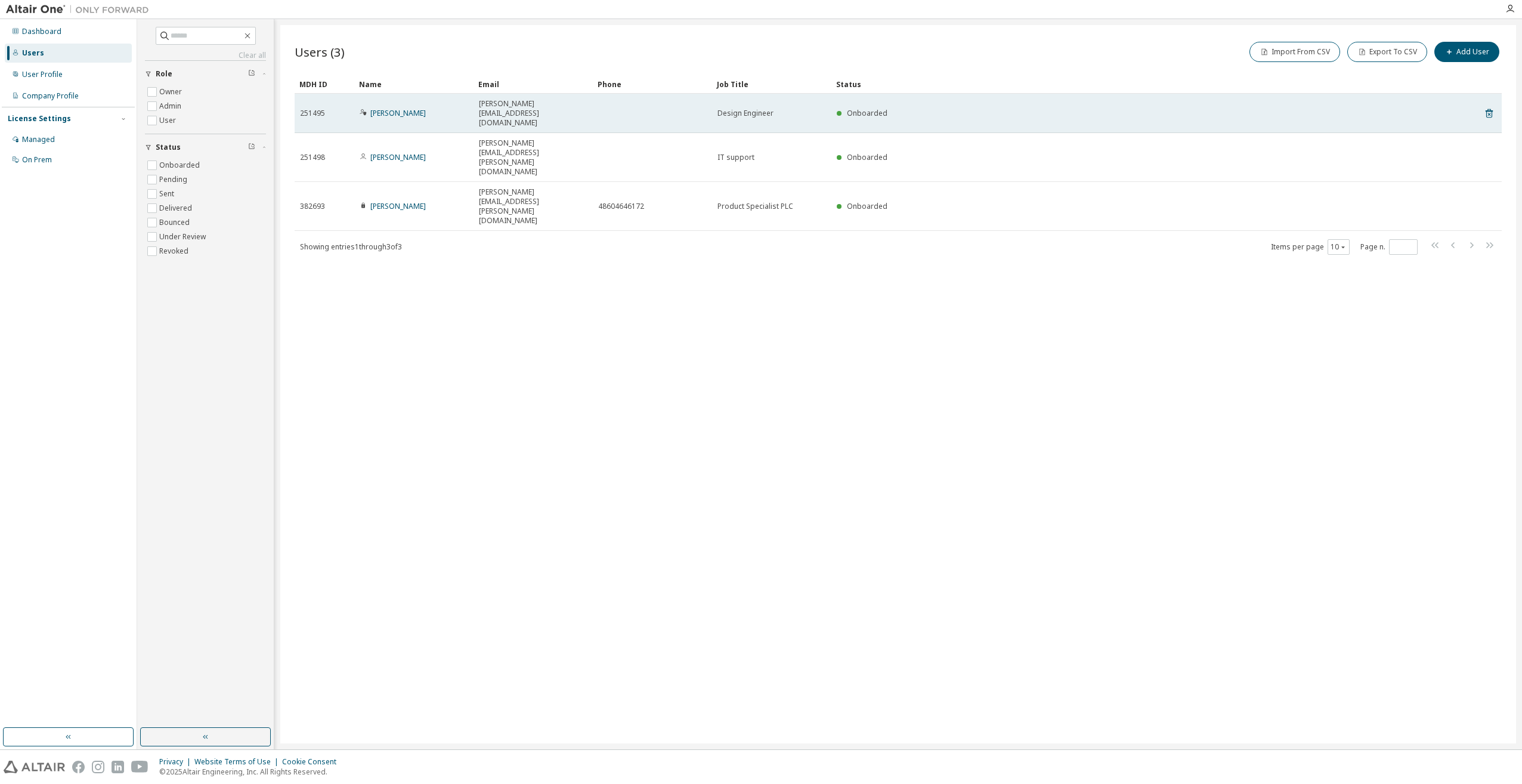
click at [659, 103] on td at bounding box center [652, 113] width 119 height 40
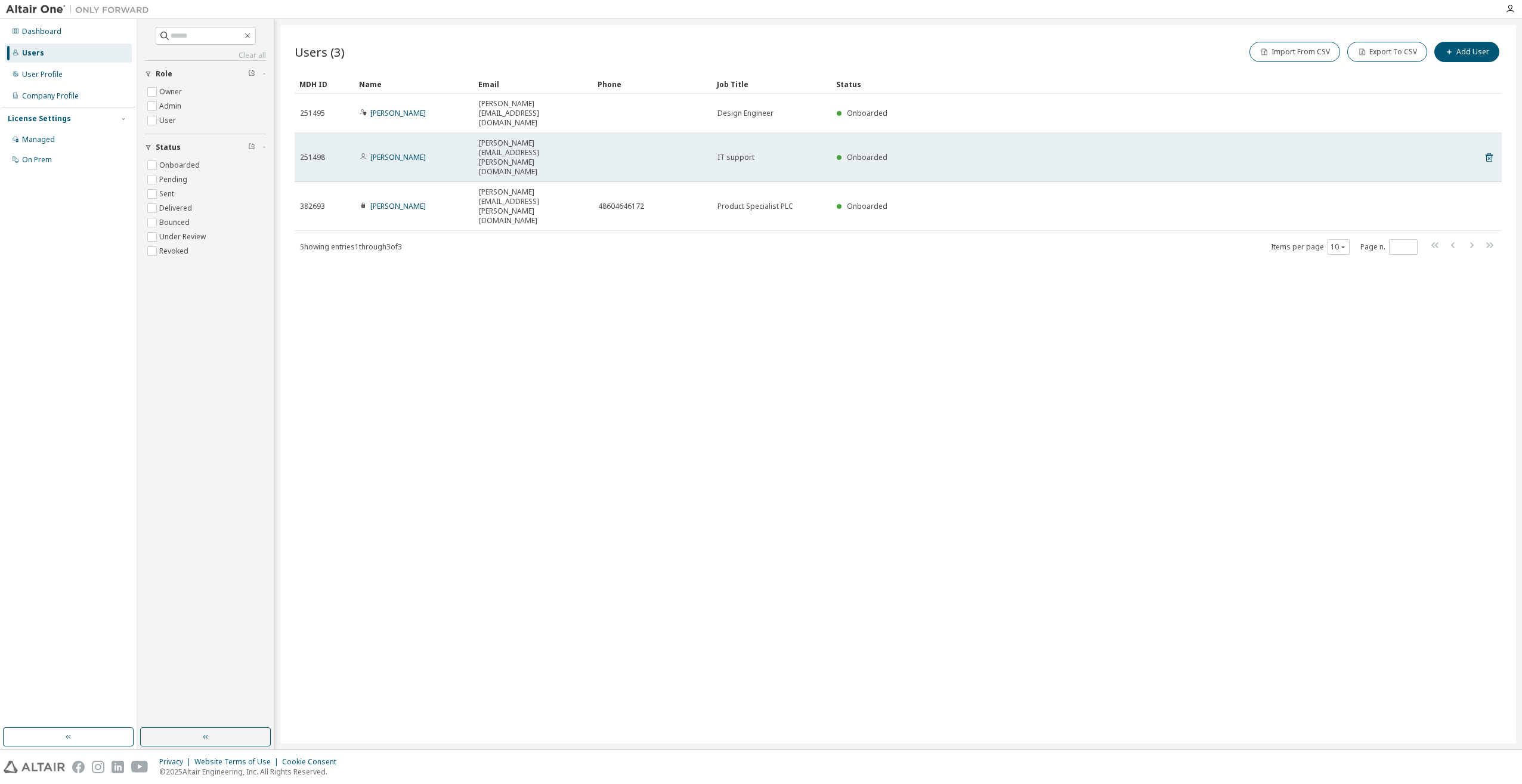
click at [637, 133] on td at bounding box center [652, 157] width 119 height 49
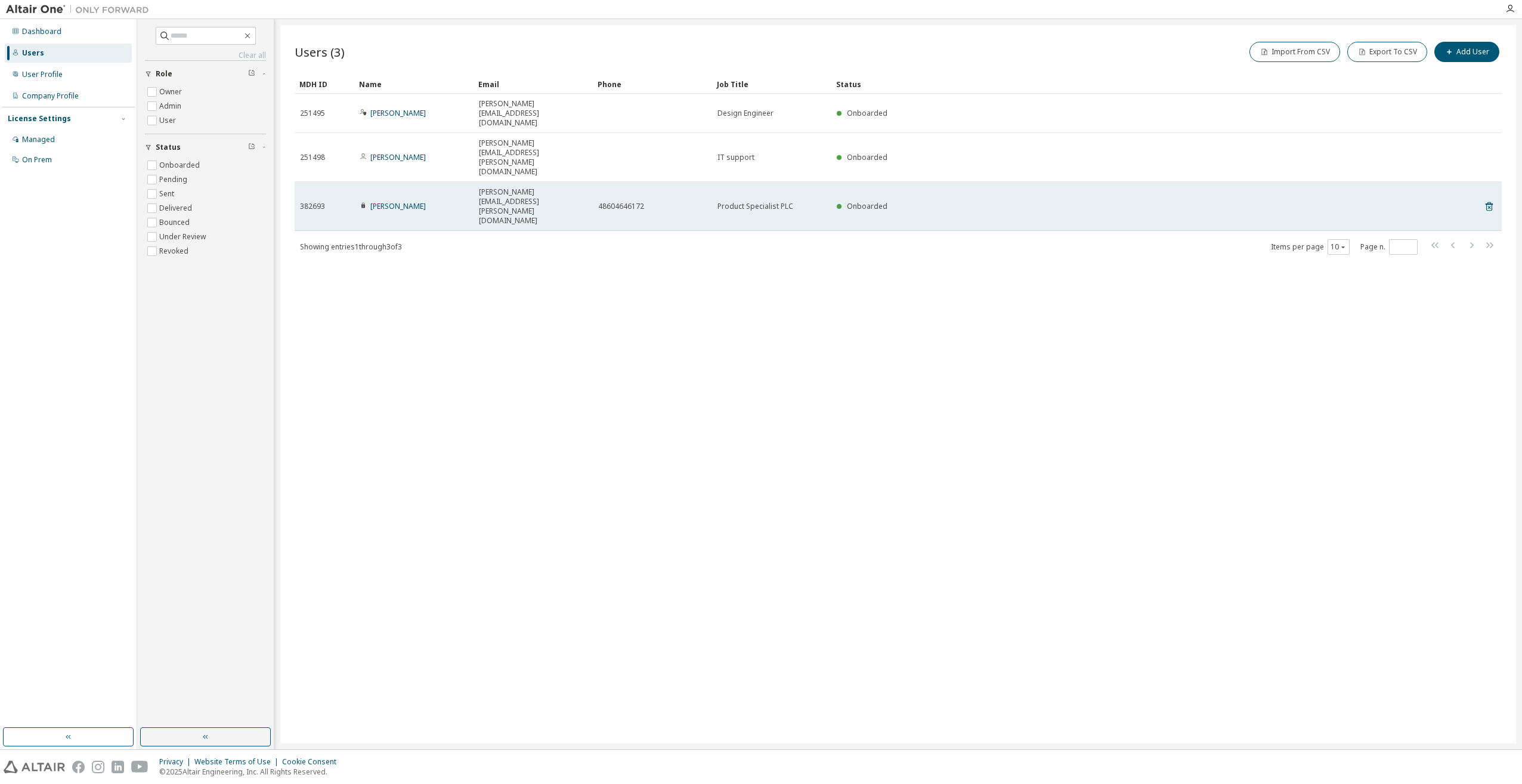
click at [637, 202] on span "48604646172" at bounding box center [621, 207] width 46 height 10
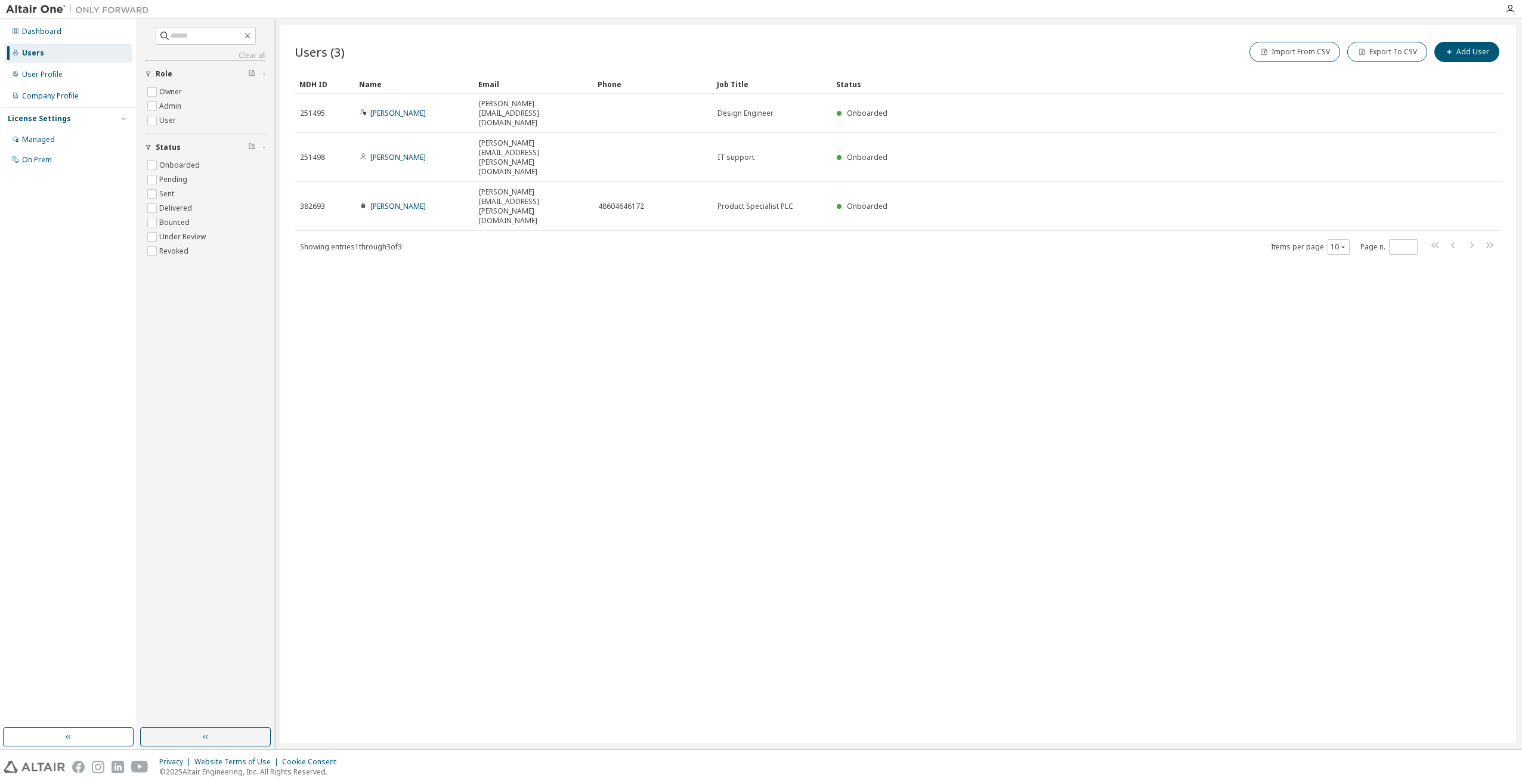
click at [962, 319] on div "Users (3) Import From CSV Export To CSV Add User Clear Load Save Save As Field …" at bounding box center [898, 384] width 1236 height 718
click at [958, 428] on div "Users (3) Import From CSV Export To CSV Add User Clear Load Save Save As Field …" at bounding box center [898, 384] width 1236 height 718
click at [577, 342] on div "Users (3) Import From CSV Export To CSV Add User Clear Load Save Save As Field …" at bounding box center [898, 384] width 1236 height 718
click at [730, 352] on div "Users (3) Import From CSV Export To CSV Add User Clear Load Save Save As Field …" at bounding box center [898, 384] width 1236 height 718
click at [1022, 460] on div "Users (3) Import From CSV Export To CSV Add User Clear Load Save Save As Field …" at bounding box center [898, 384] width 1236 height 718
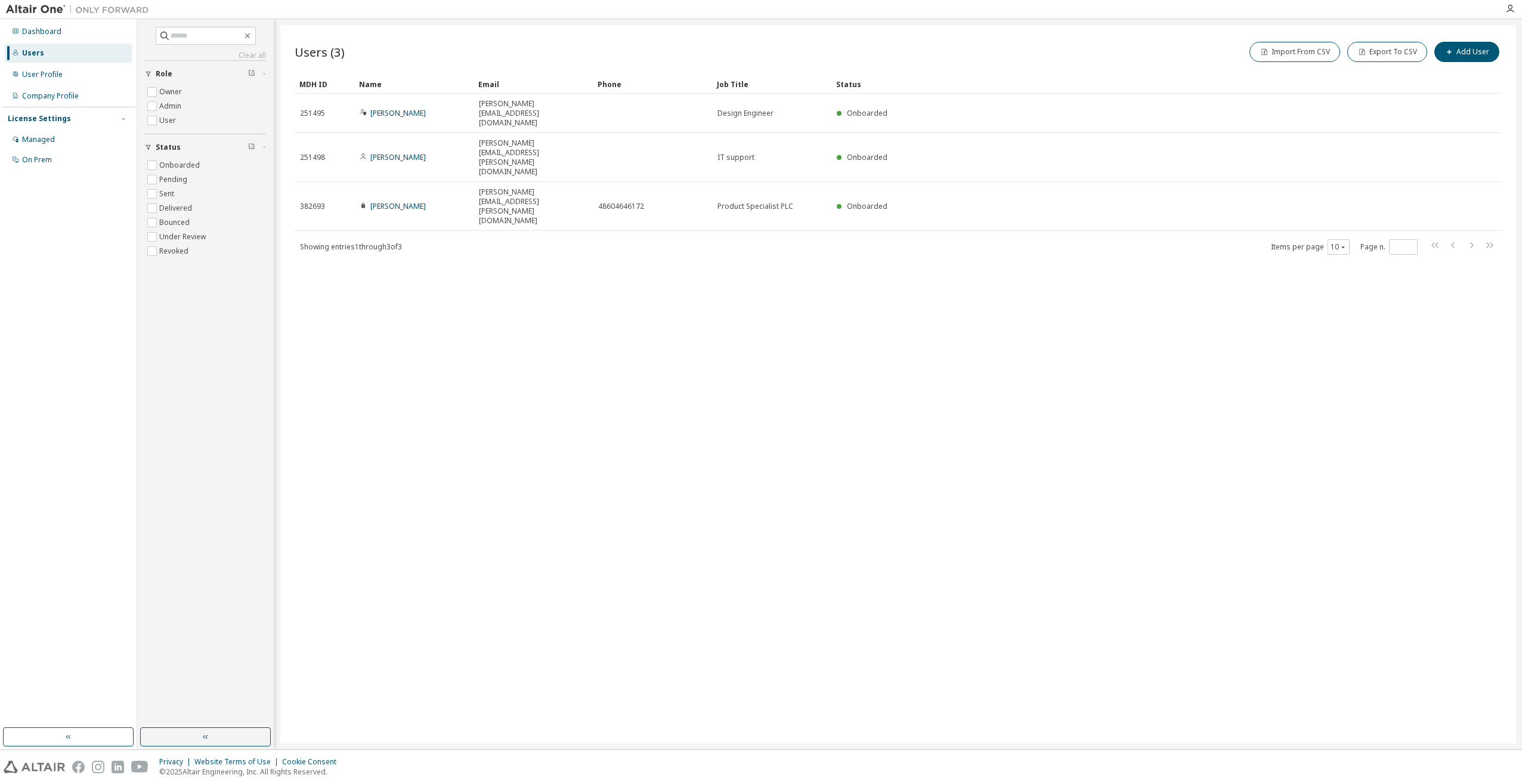
click at [1103, 298] on div "Users (3) Import From CSV Export To CSV Add User Clear Load Save Save As Field …" at bounding box center [898, 384] width 1236 height 718
click at [650, 497] on div "Users (3) Import From CSV Export To CSV Add User Clear Load Save Save As Field …" at bounding box center [898, 384] width 1236 height 718
click at [564, 485] on div "Users (3) Import From CSV Export To CSV Add User Clear Load Save Save As Field …" at bounding box center [898, 384] width 1236 height 718
